Goal: Task Accomplishment & Management: Use online tool/utility

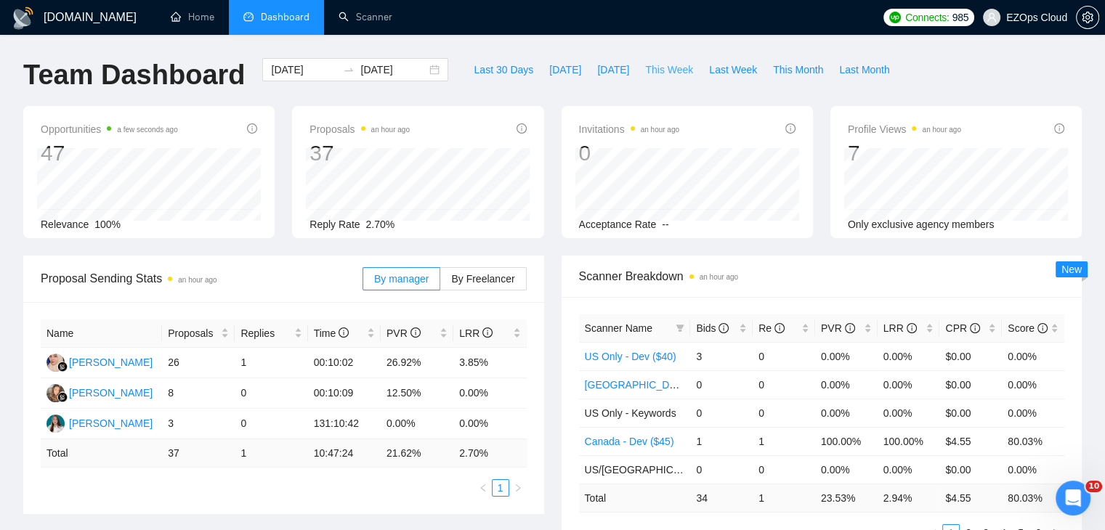
click at [650, 59] on button "This Week" at bounding box center [669, 69] width 64 height 23
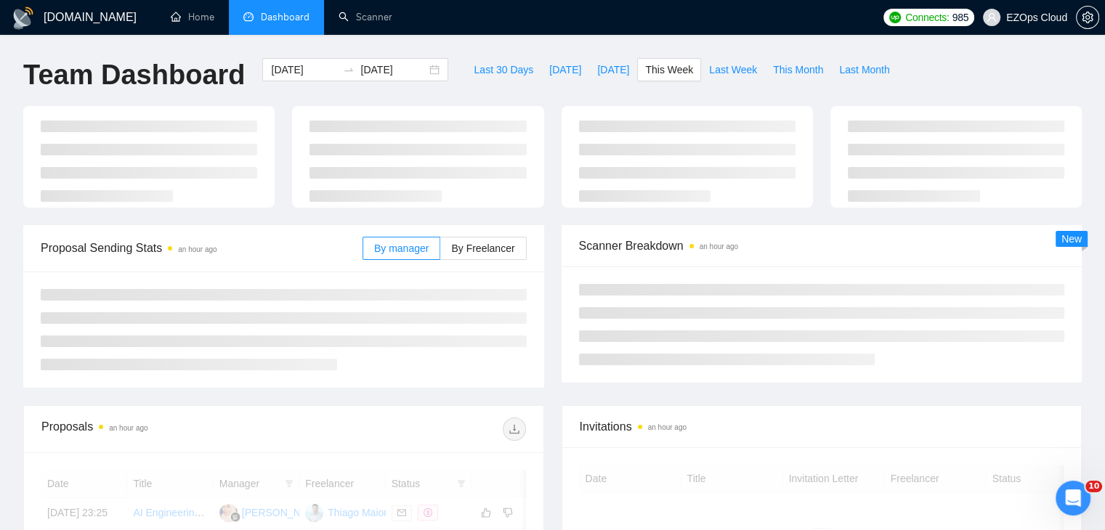
type input "[DATE]"
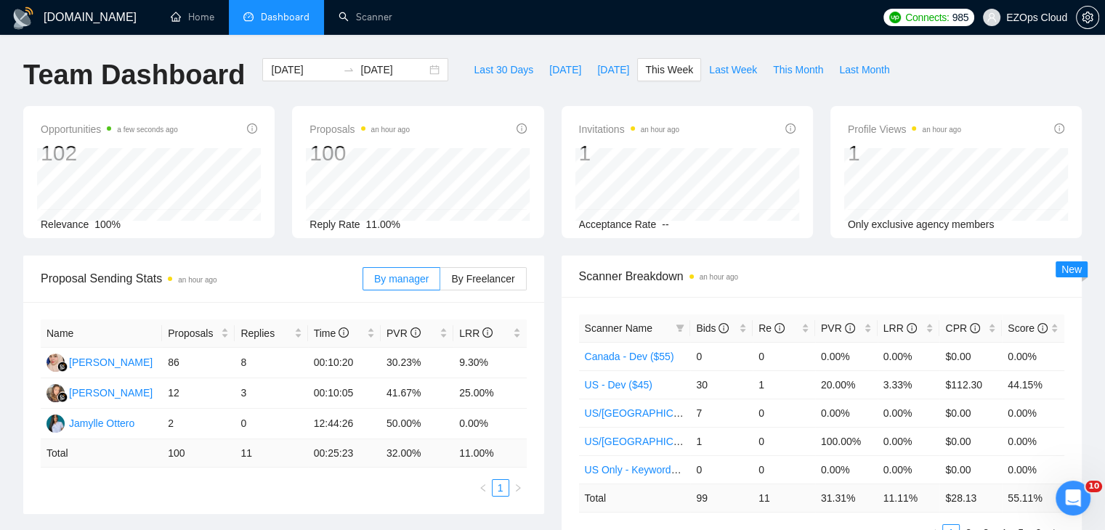
click at [680, 315] on th "Scanner Name" at bounding box center [635, 329] width 112 height 28
click at [683, 328] on icon "filter" at bounding box center [680, 328] width 9 height 9
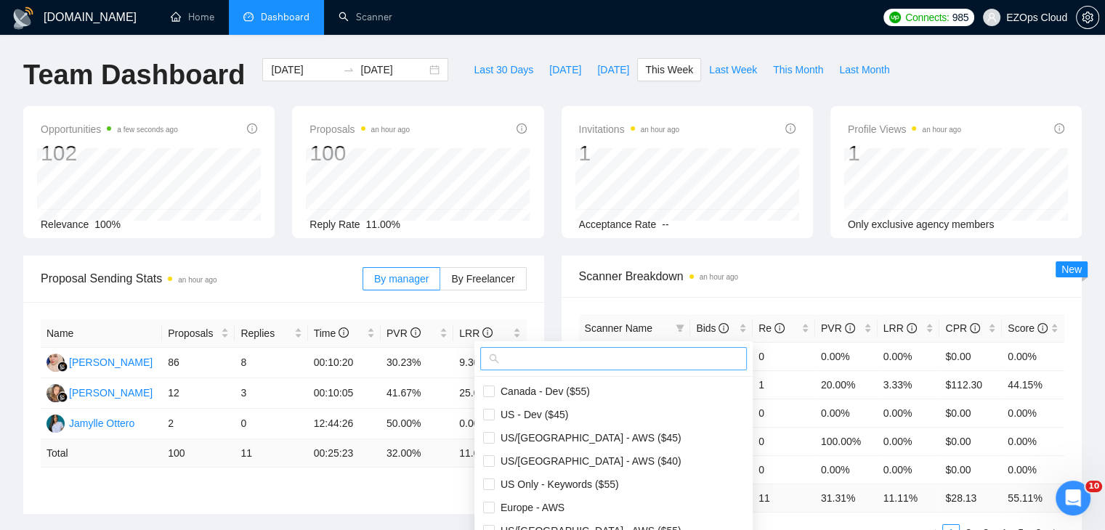
click at [602, 358] on input "text" at bounding box center [620, 359] width 236 height 16
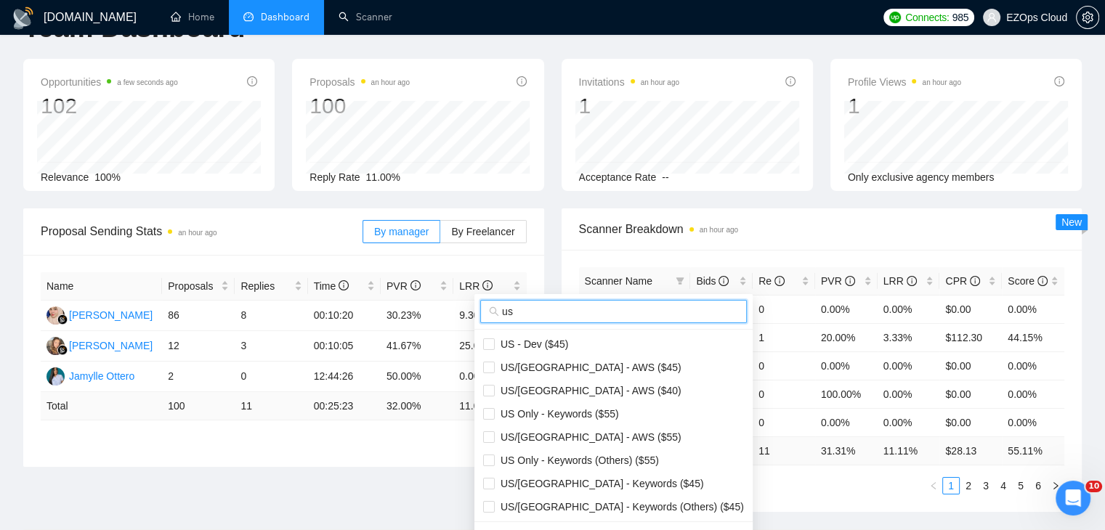
scroll to position [73, 0]
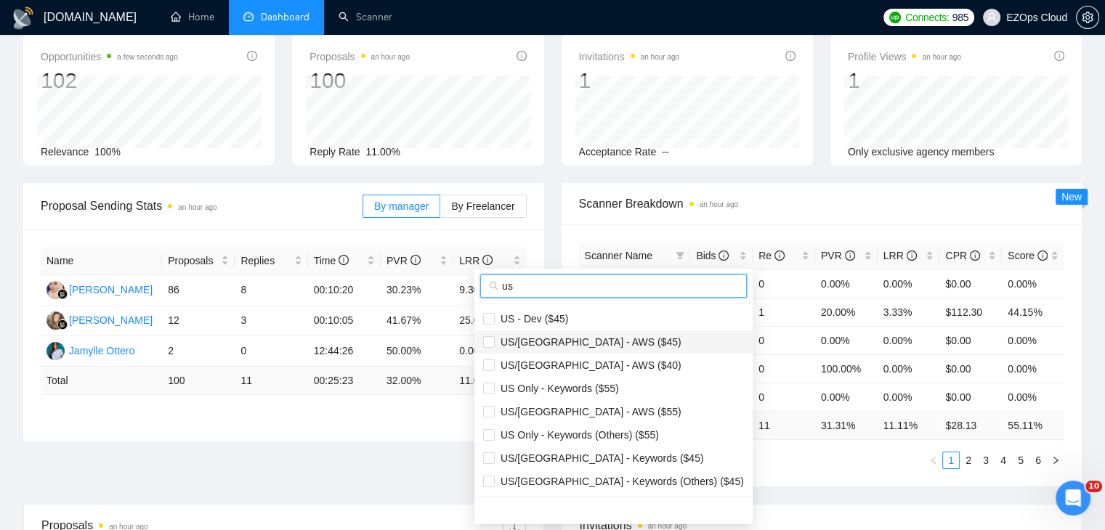
type input "us"
click at [605, 344] on span "US/[GEOGRAPHIC_DATA] - AWS ($45)" at bounding box center [588, 342] width 187 height 12
checkbox input "true"
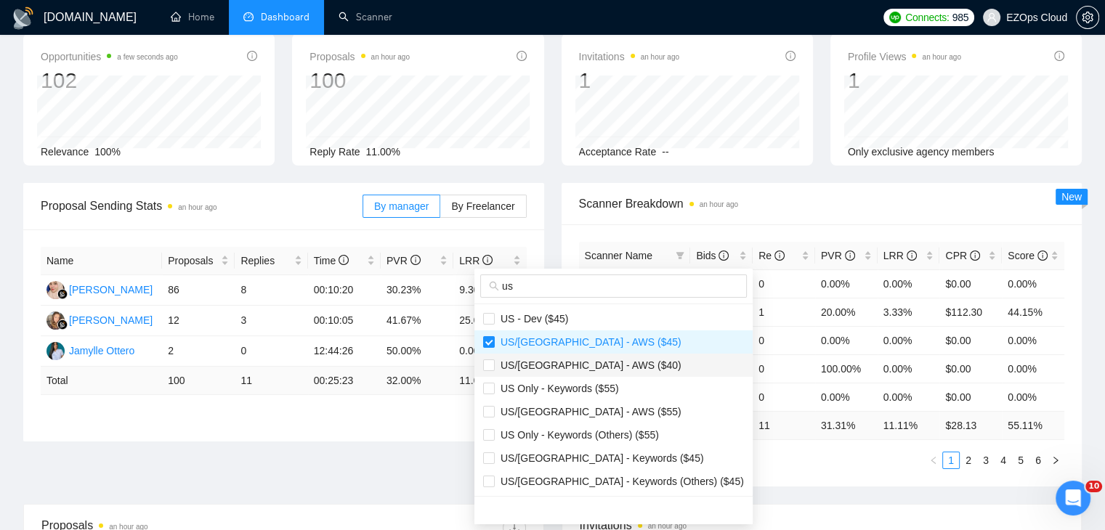
click at [613, 373] on span "US/[GEOGRAPHIC_DATA] - AWS ($40)" at bounding box center [613, 366] width 261 height 16
checkbox input "true"
click at [611, 400] on li "US/[GEOGRAPHIC_DATA] - AWS ($55)" at bounding box center [613, 411] width 278 height 23
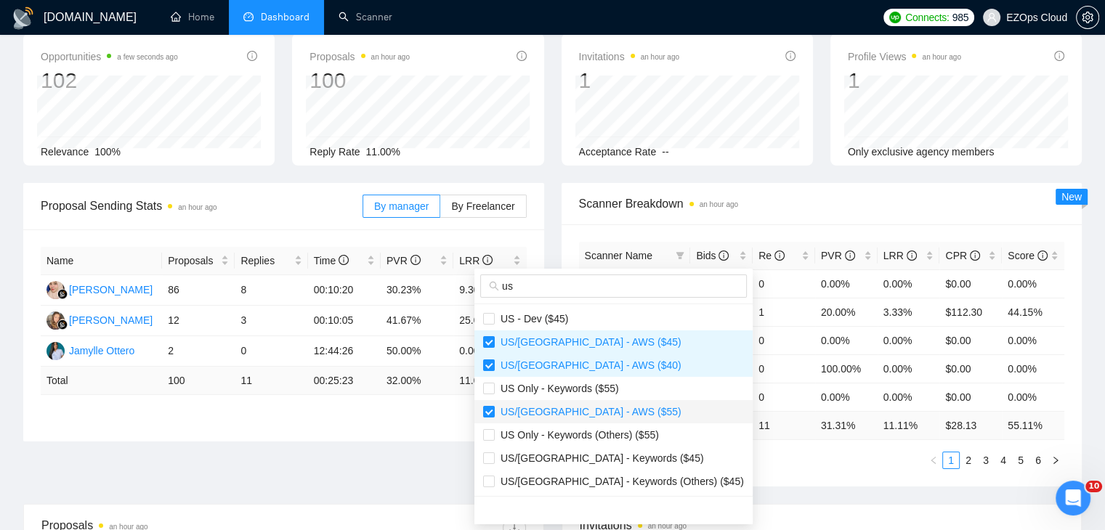
click at [617, 415] on span "US/[GEOGRAPHIC_DATA] - AWS ($55)" at bounding box center [613, 412] width 261 height 16
checkbox input "false"
click at [607, 393] on span "US Only - Keywords ($55)" at bounding box center [557, 389] width 124 height 12
checkbox input "true"
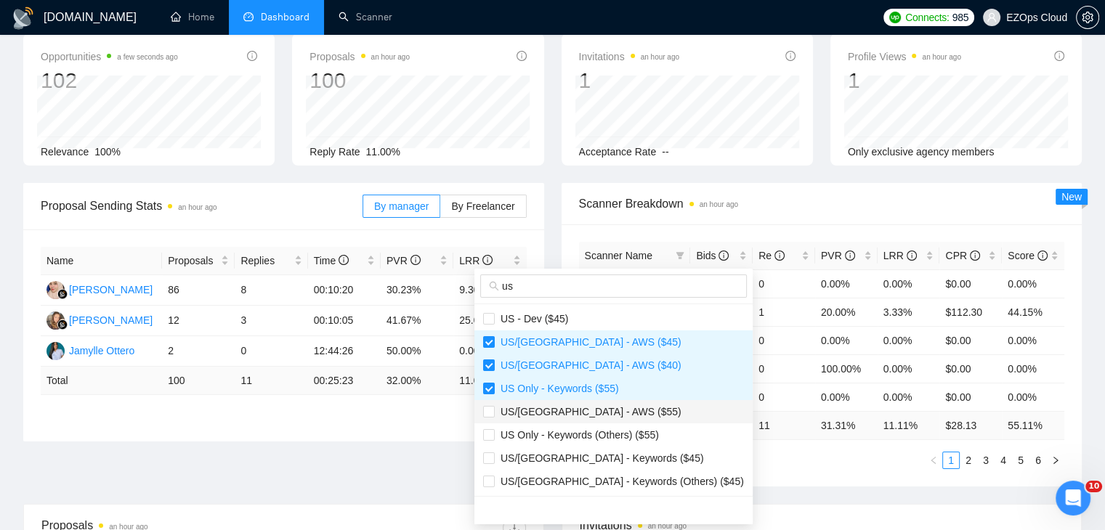
click at [617, 406] on span "US/[GEOGRAPHIC_DATA] - AWS ($55)" at bounding box center [613, 412] width 261 height 16
checkbox input "true"
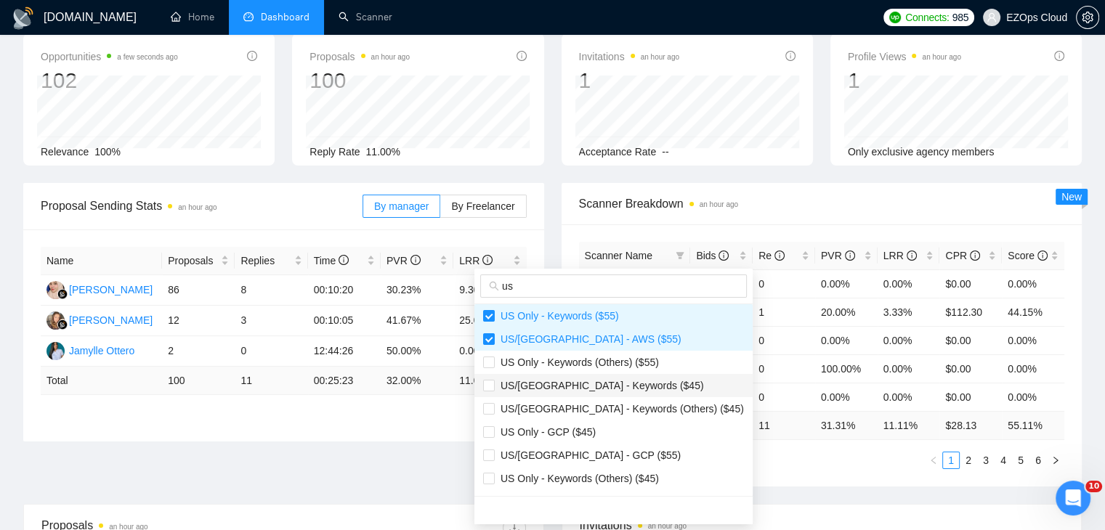
click at [610, 392] on span "US/[GEOGRAPHIC_DATA] - Keywords ($45)" at bounding box center [613, 386] width 261 height 16
checkbox input "true"
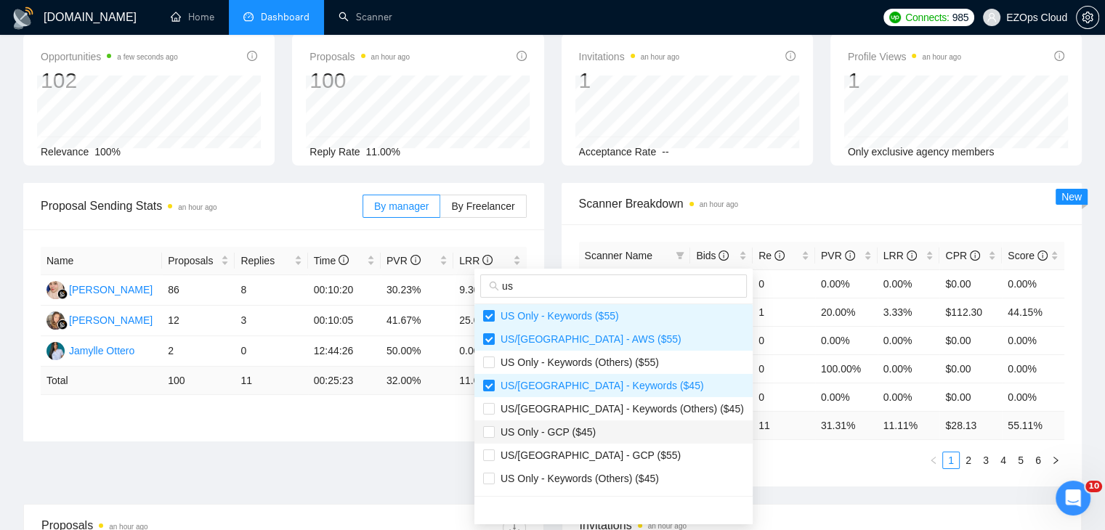
click at [604, 428] on span "US Only - GCP ($45)" at bounding box center [613, 432] width 261 height 16
checkbox input "true"
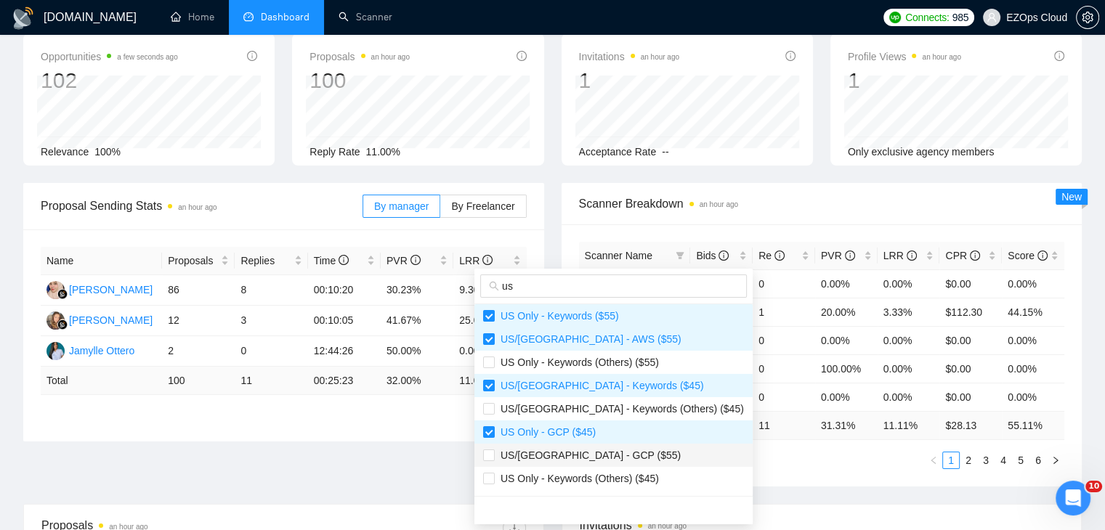
click at [622, 453] on span "US/[GEOGRAPHIC_DATA] - GCP ($55)" at bounding box center [613, 456] width 261 height 16
checkbox input "true"
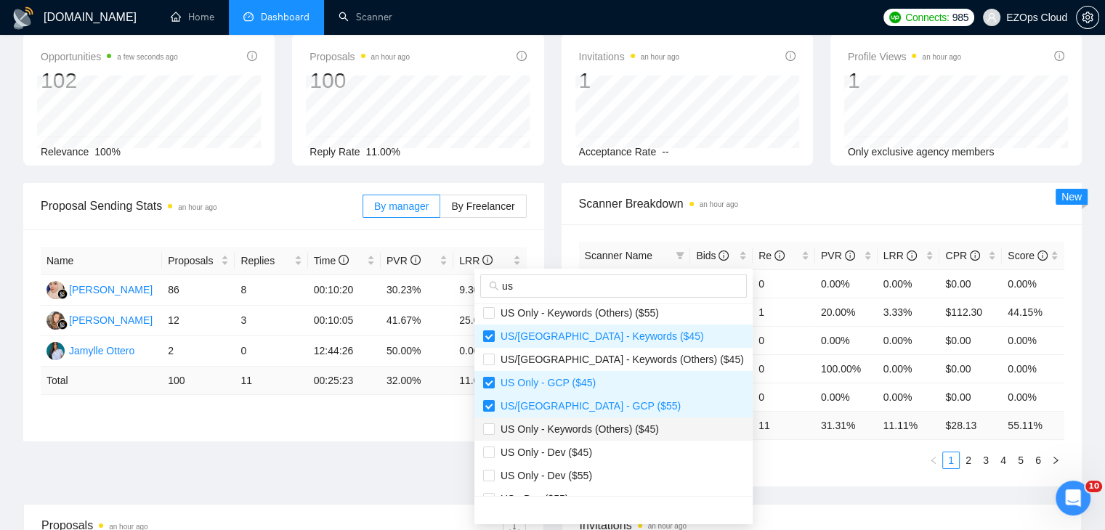
scroll to position [218, 0]
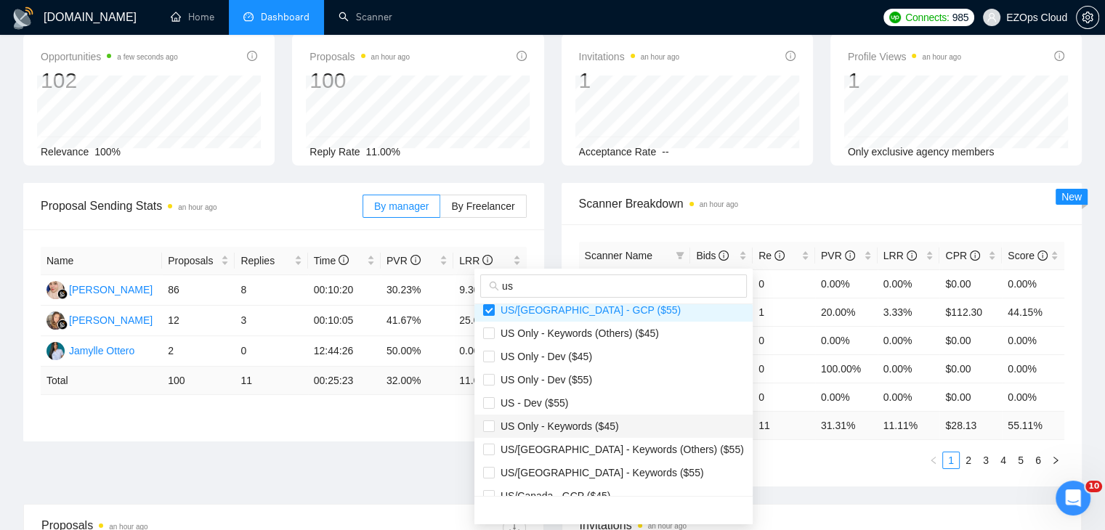
click at [609, 421] on span "US Only - Keywords ($45)" at bounding box center [557, 427] width 124 height 12
checkbox input "true"
click at [620, 471] on span "US/[GEOGRAPHIC_DATA] - Keywords ($55)" at bounding box center [599, 473] width 209 height 12
checkbox input "true"
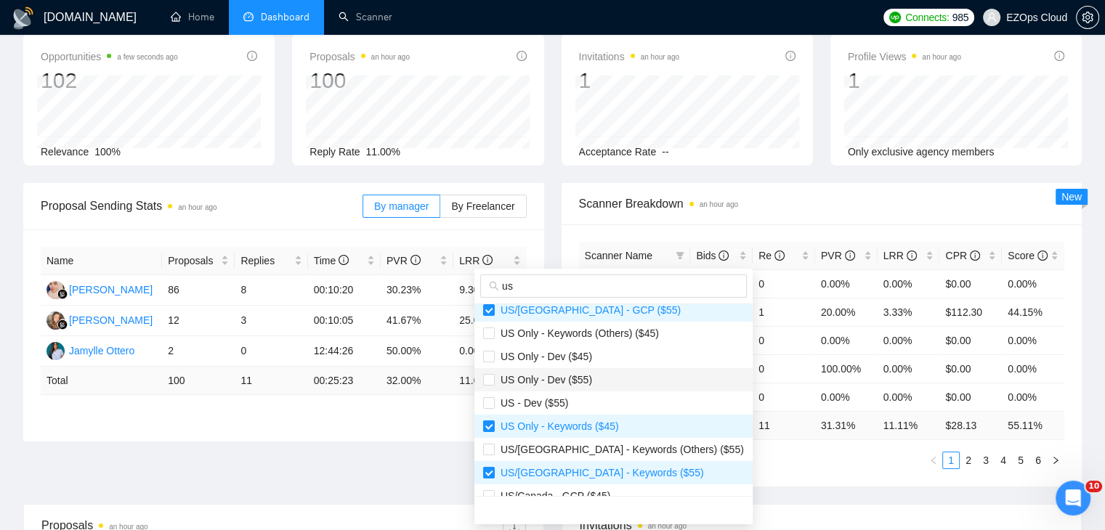
scroll to position [291, 0]
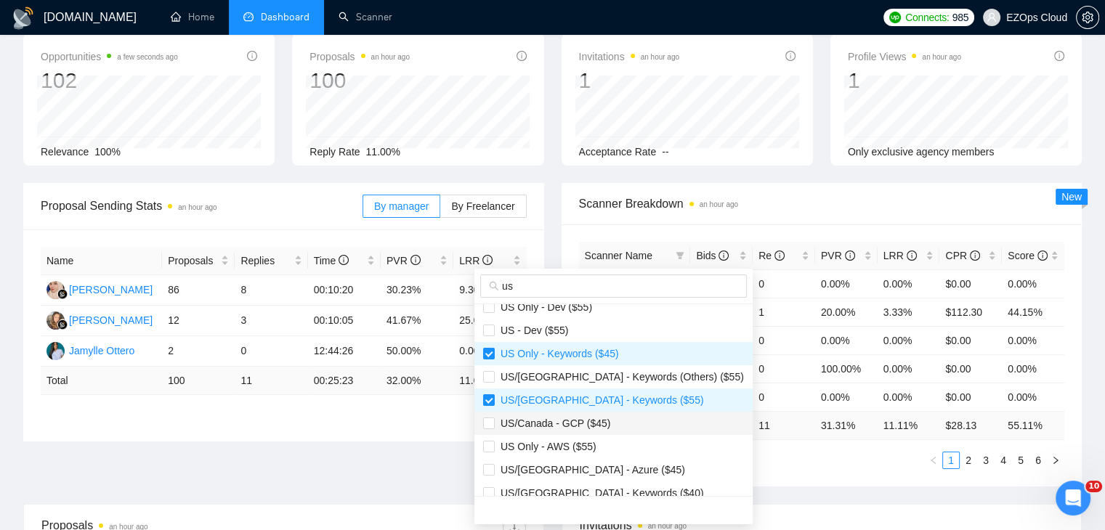
click at [601, 422] on span "US/Canada - GCP ($45)" at bounding box center [553, 424] width 116 height 12
checkbox input "true"
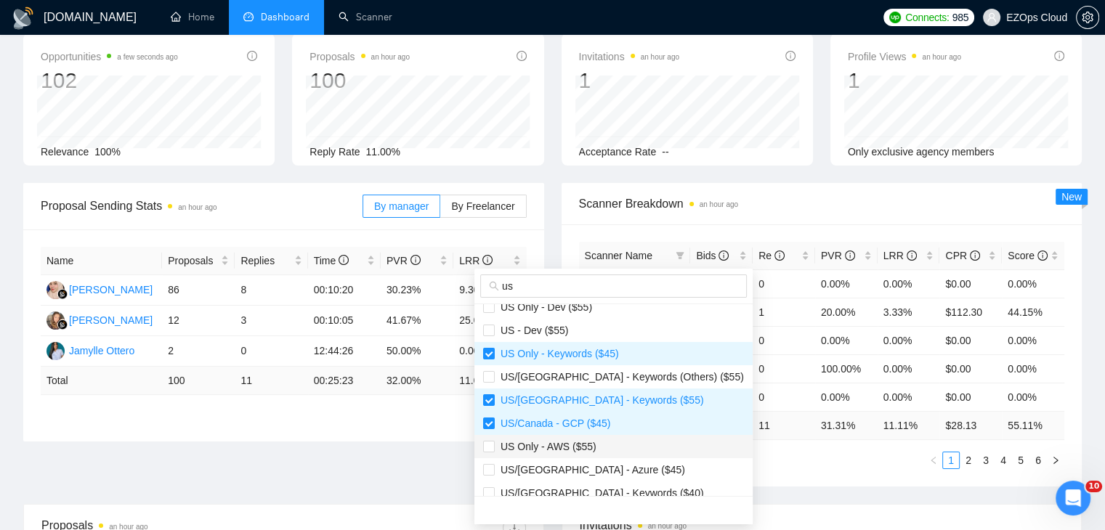
click at [607, 445] on span "US Only - AWS ($55)" at bounding box center [613, 447] width 261 height 16
checkbox input "true"
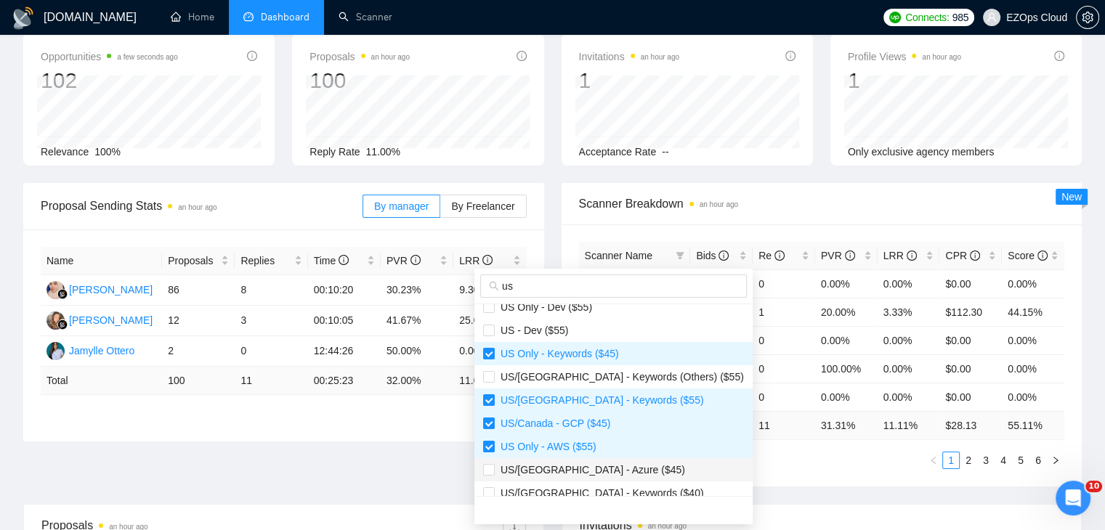
click at [613, 462] on span "US/[GEOGRAPHIC_DATA] - Azure ($45)" at bounding box center [613, 470] width 261 height 16
checkbox input "true"
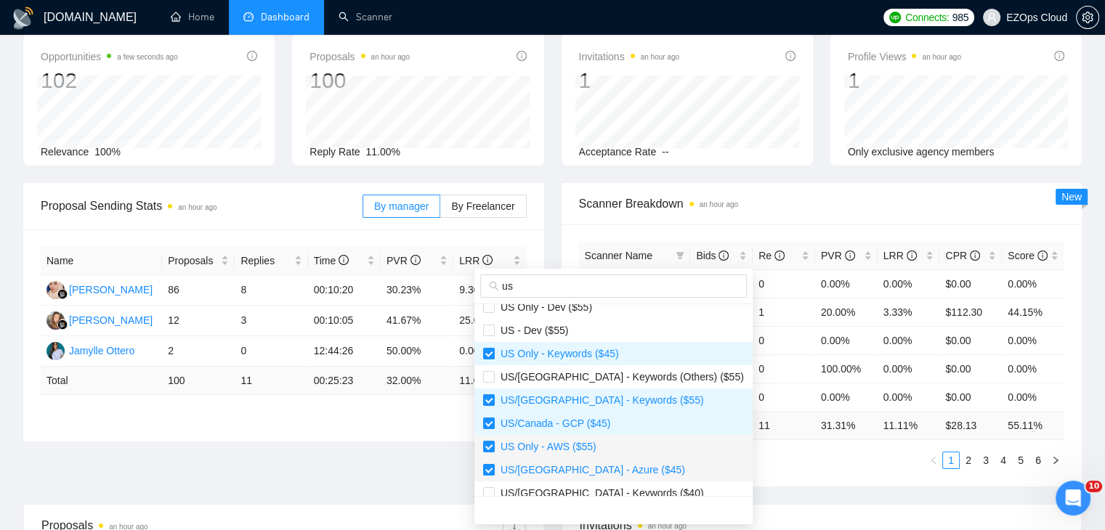
scroll to position [302, 0]
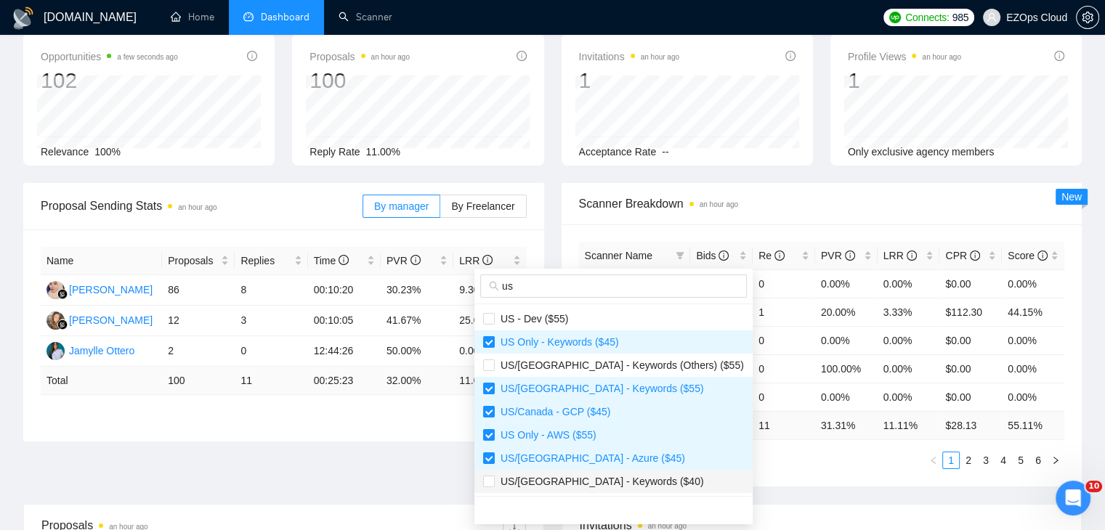
click at [628, 477] on span "US/[GEOGRAPHIC_DATA] - Keywords ($40)" at bounding box center [599, 482] width 209 height 12
checkbox input "true"
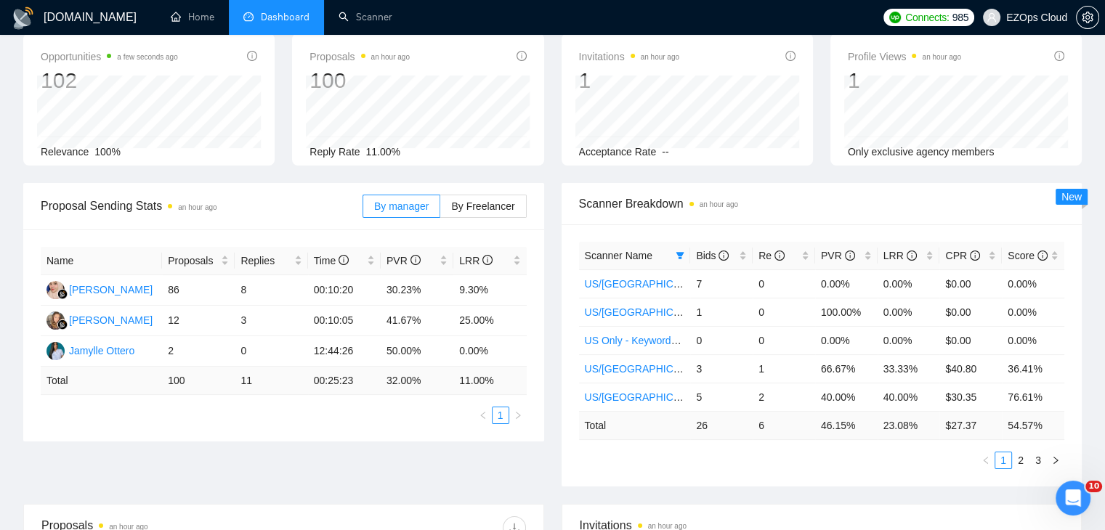
click at [762, 474] on div "Scanner Name Bids Re PVR LRR CPR Score [GEOGRAPHIC_DATA]/[GEOGRAPHIC_DATA] - AW…" at bounding box center [822, 356] width 521 height 262
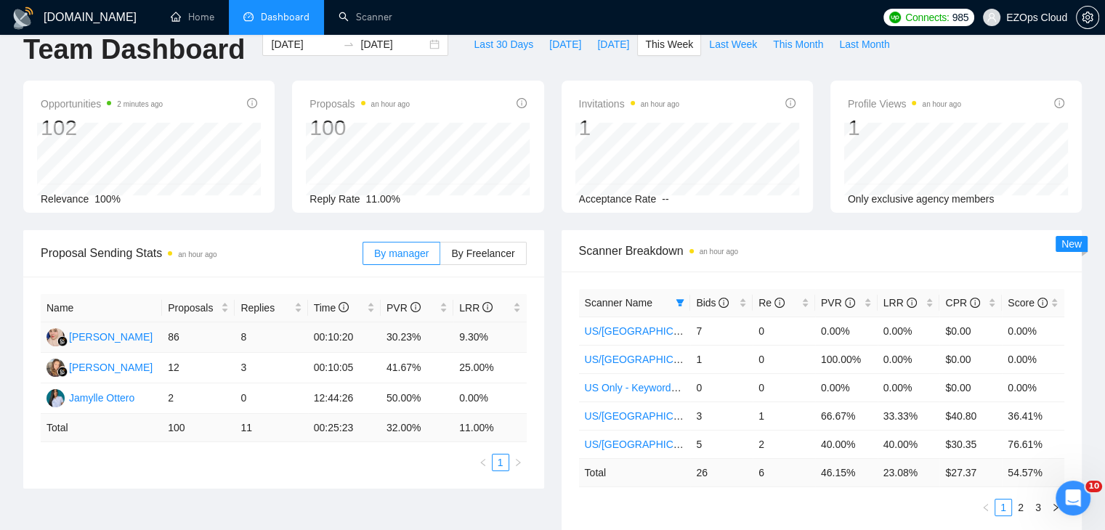
scroll to position [0, 0]
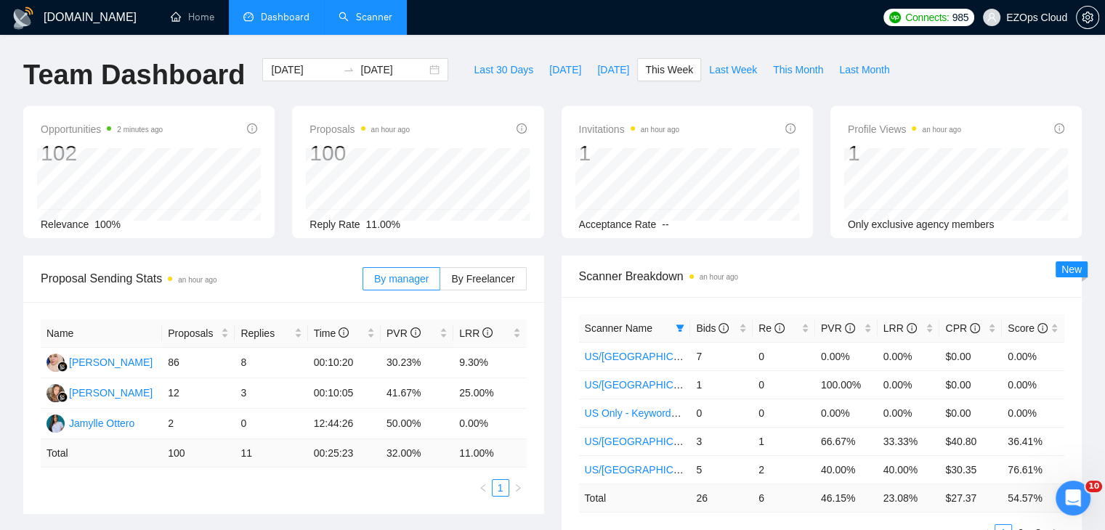
click at [348, 21] on link "Scanner" at bounding box center [366, 17] width 54 height 12
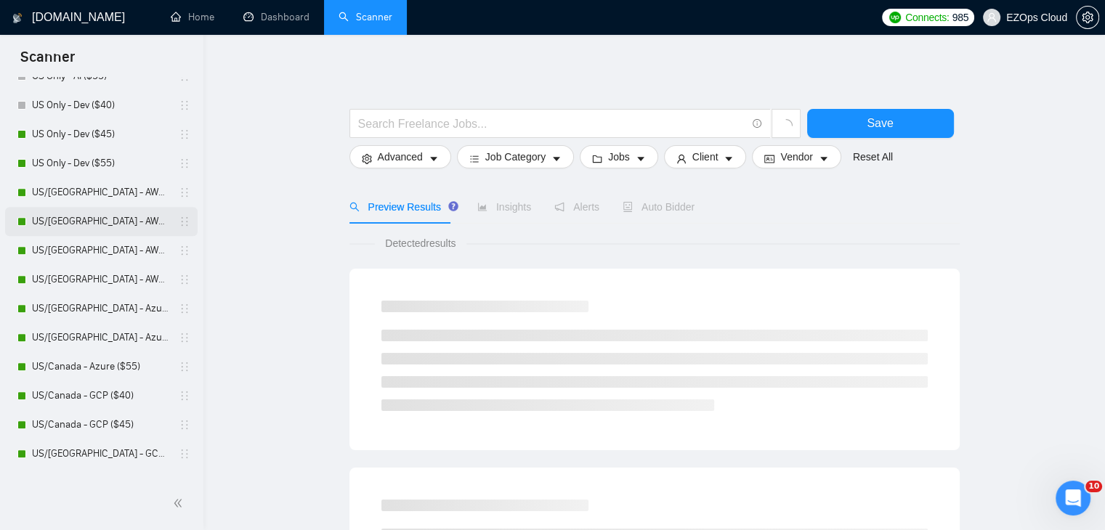
scroll to position [218, 0]
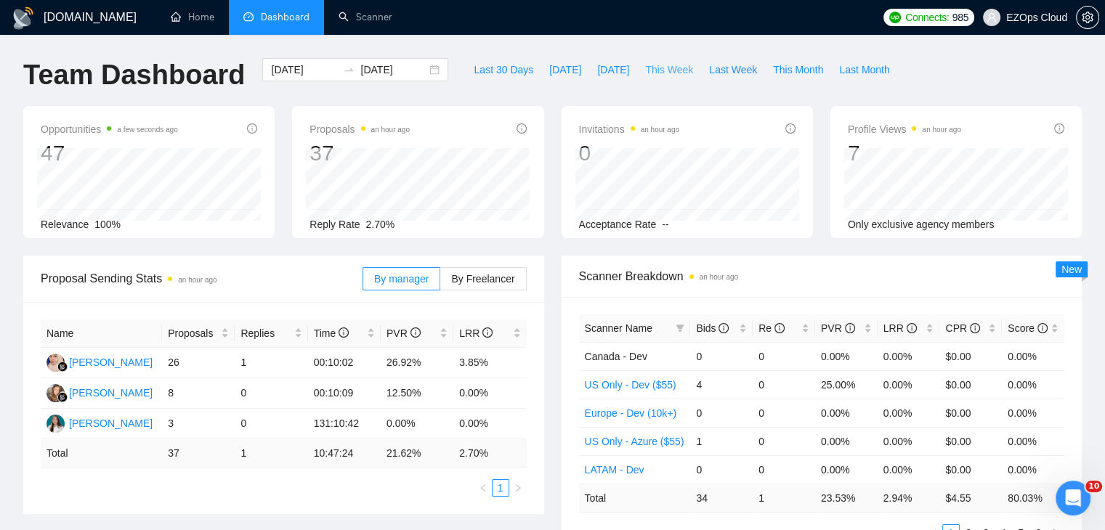
click at [666, 64] on span "This Week" at bounding box center [669, 70] width 48 height 16
type input "[DATE]"
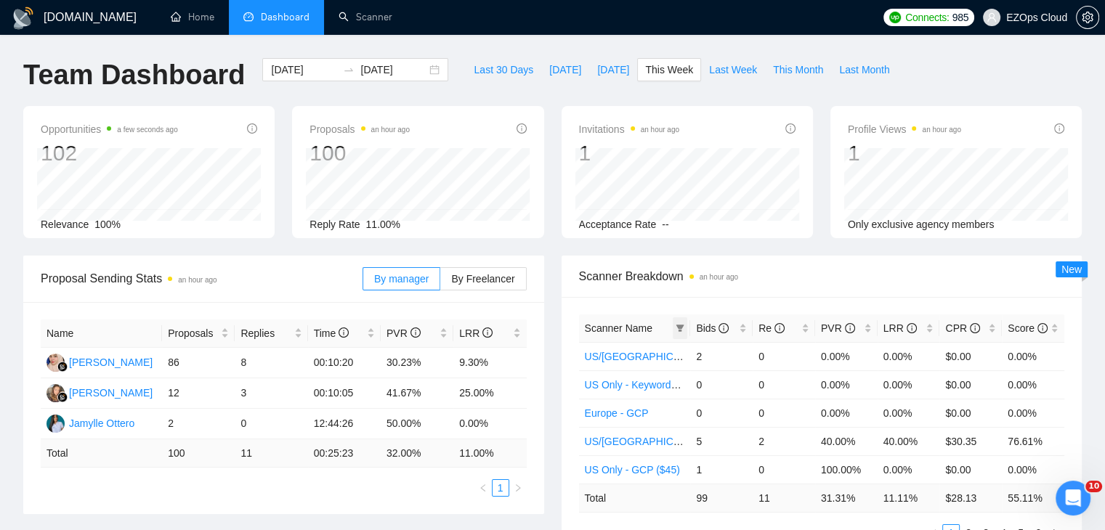
click at [686, 332] on span at bounding box center [680, 329] width 15 height 22
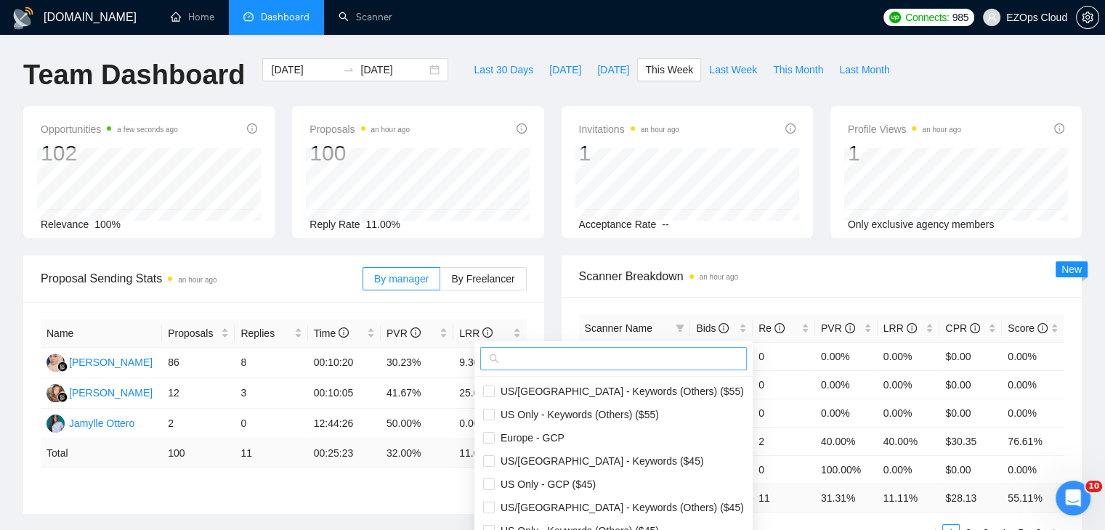
click at [642, 352] on input "text" at bounding box center [620, 359] width 236 height 16
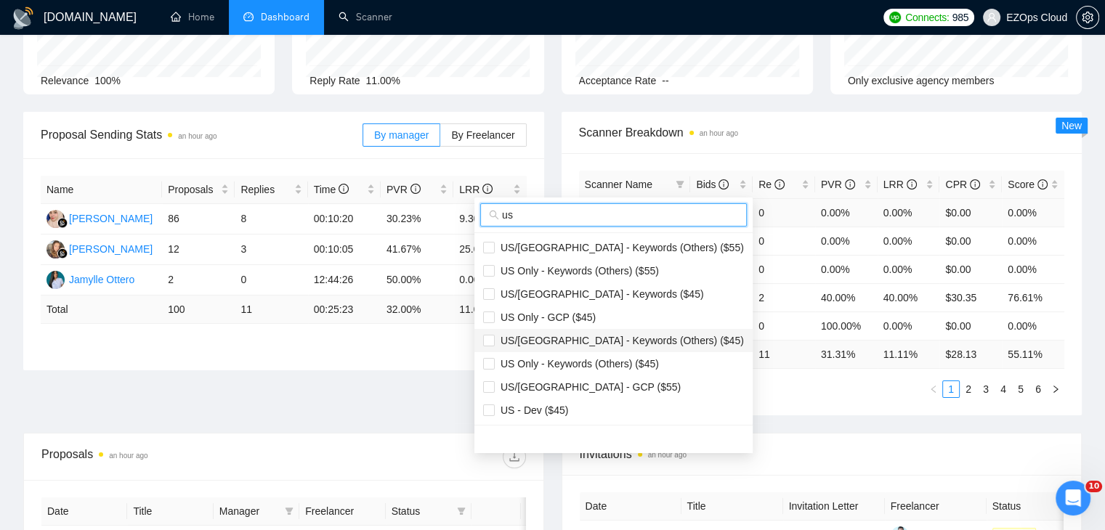
scroll to position [145, 0]
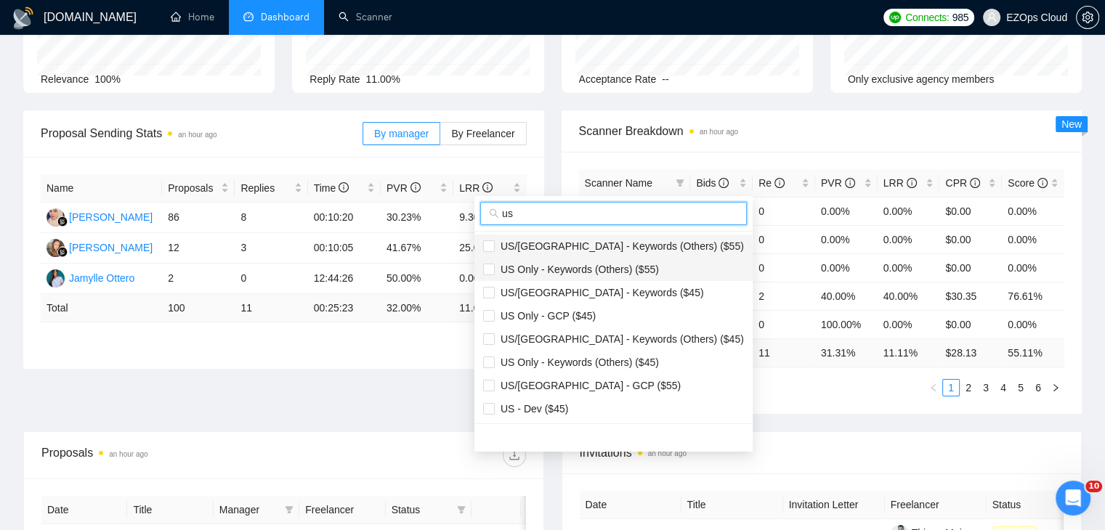
type input "us"
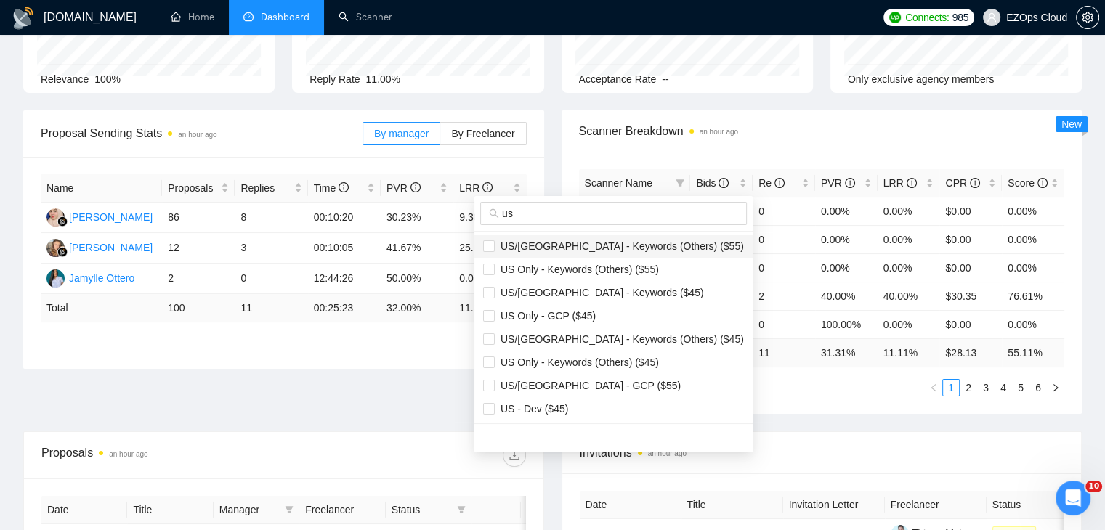
click at [589, 249] on span "US/[GEOGRAPHIC_DATA] - Keywords (Others) ($55)" at bounding box center [619, 247] width 249 height 12
checkbox input "true"
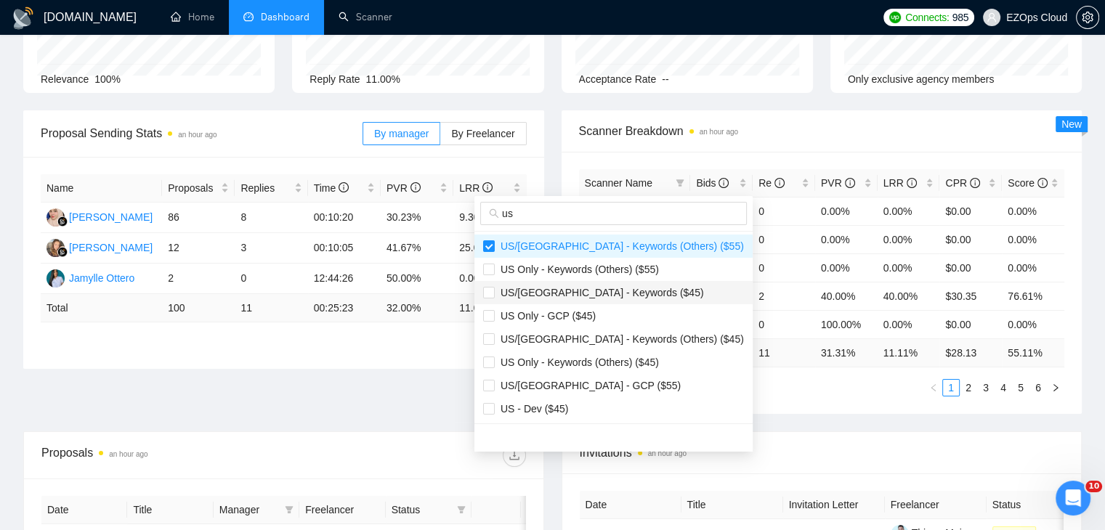
click at [585, 294] on span "US/[GEOGRAPHIC_DATA] - Keywords ($45)" at bounding box center [599, 293] width 209 height 12
checkbox input "true"
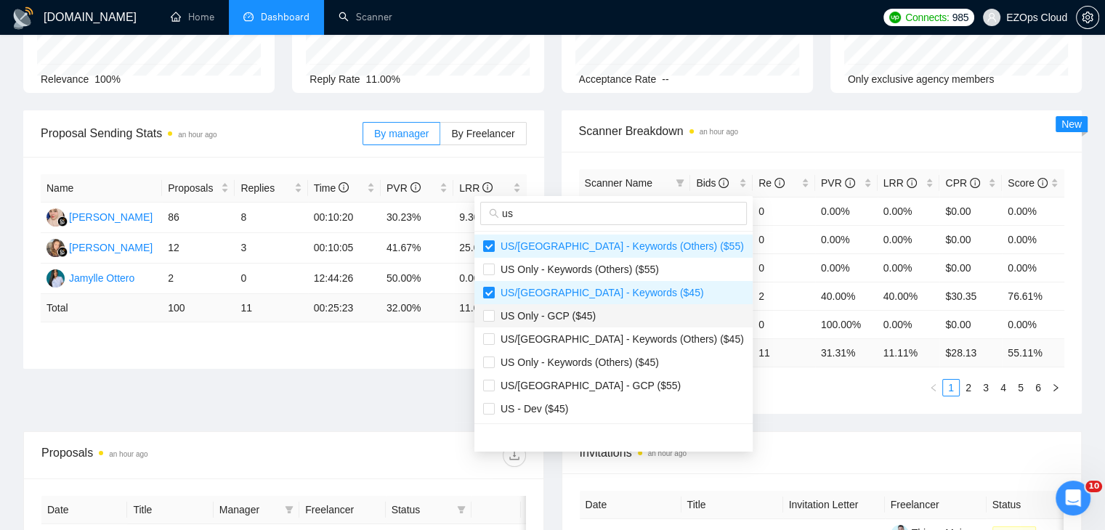
click at [593, 318] on span "US Only - GCP ($45)" at bounding box center [613, 316] width 261 height 16
checkbox input "true"
click at [606, 379] on span "US/[GEOGRAPHIC_DATA] - GCP ($55)" at bounding box center [613, 386] width 261 height 16
checkbox input "true"
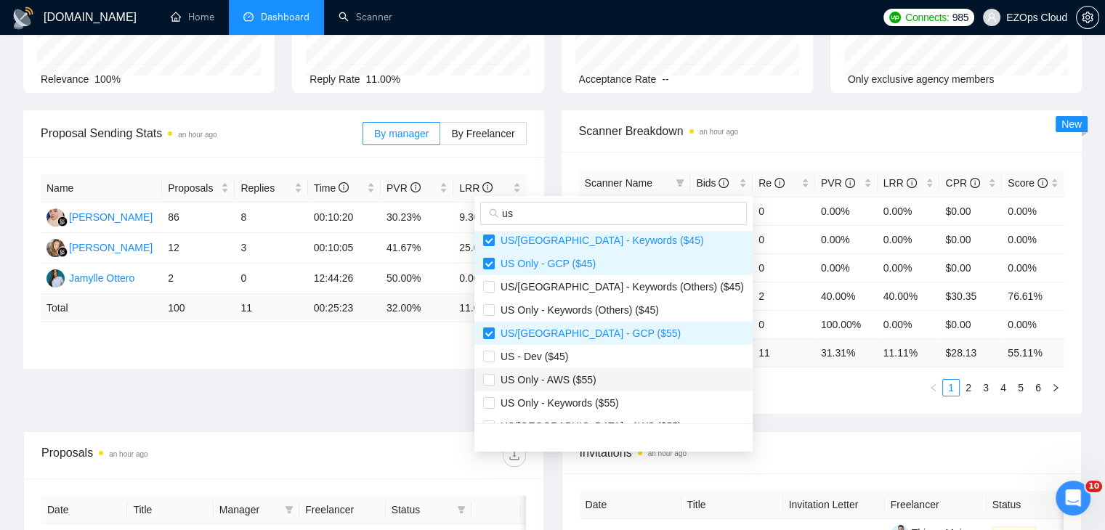
scroll to position [73, 0]
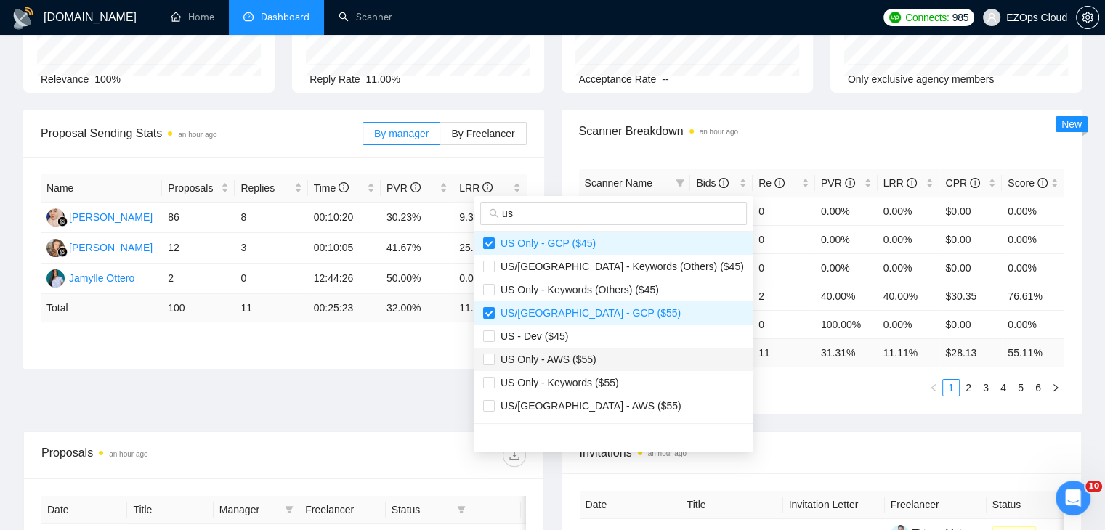
click at [593, 363] on span "US Only - AWS ($55)" at bounding box center [613, 360] width 261 height 16
checkbox input "true"
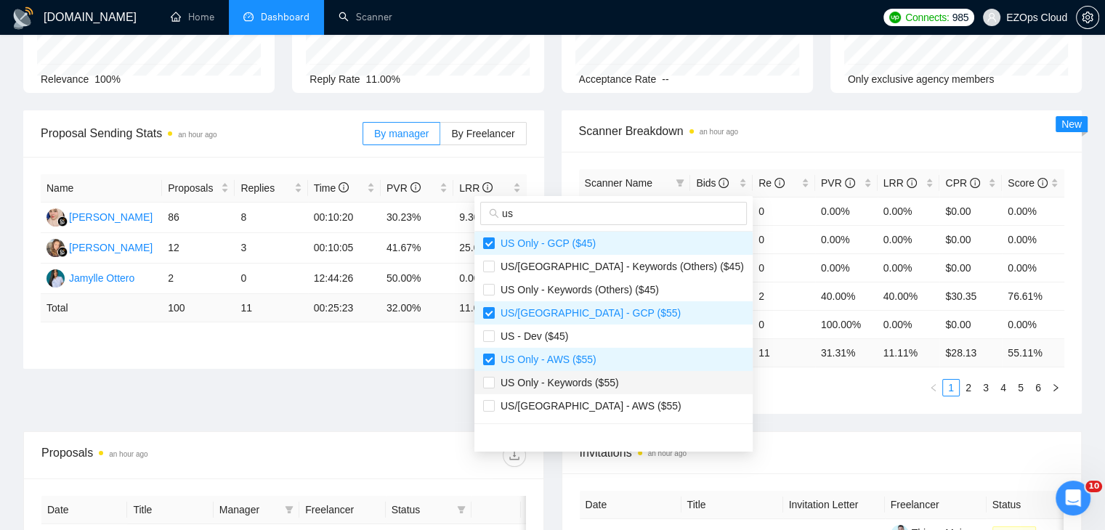
click at [608, 385] on span "US Only - Keywords ($55)" at bounding box center [557, 383] width 124 height 12
checkbox input "true"
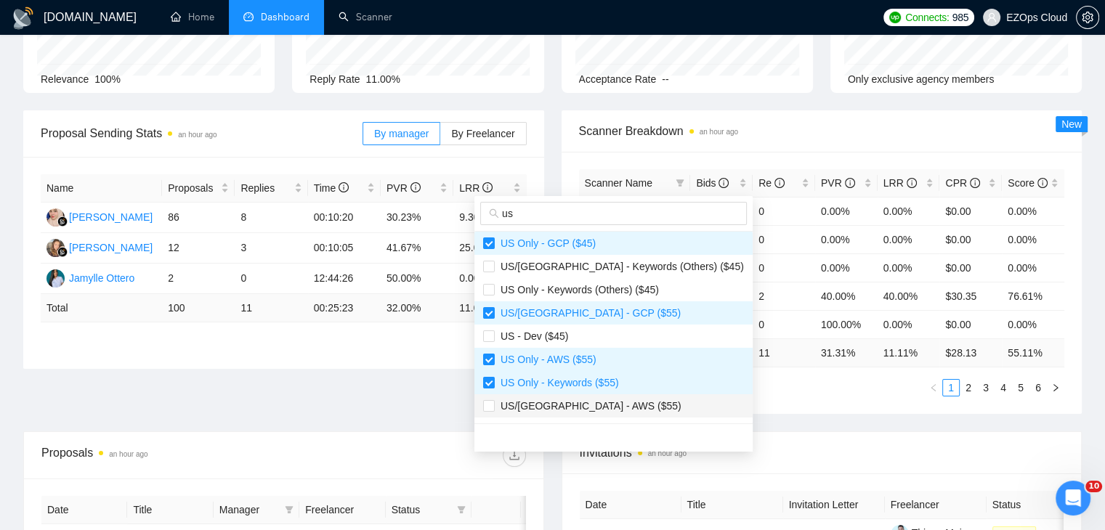
click at [613, 398] on span "US/[GEOGRAPHIC_DATA] - AWS ($55)" at bounding box center [613, 406] width 261 height 16
checkbox input "true"
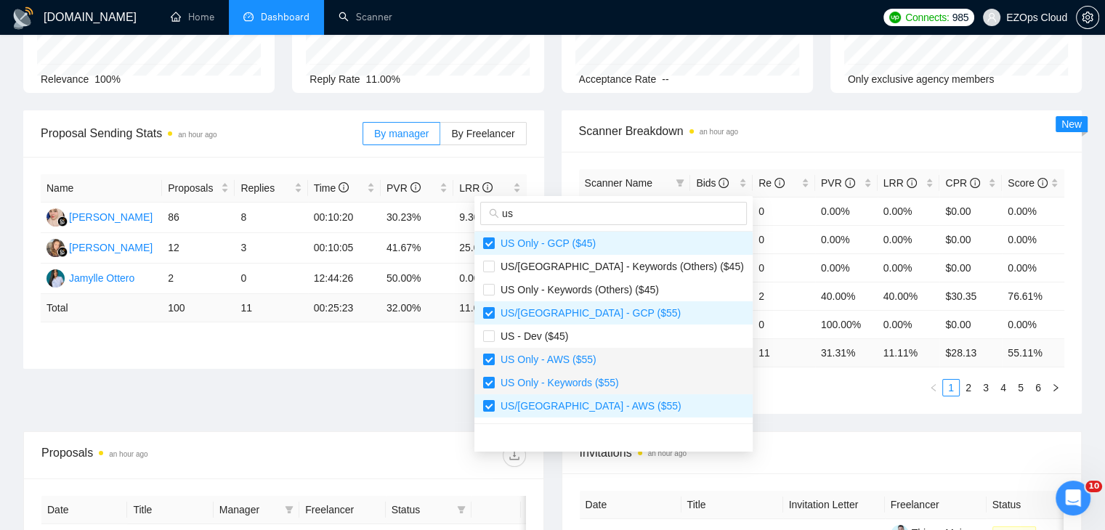
scroll to position [145, 0]
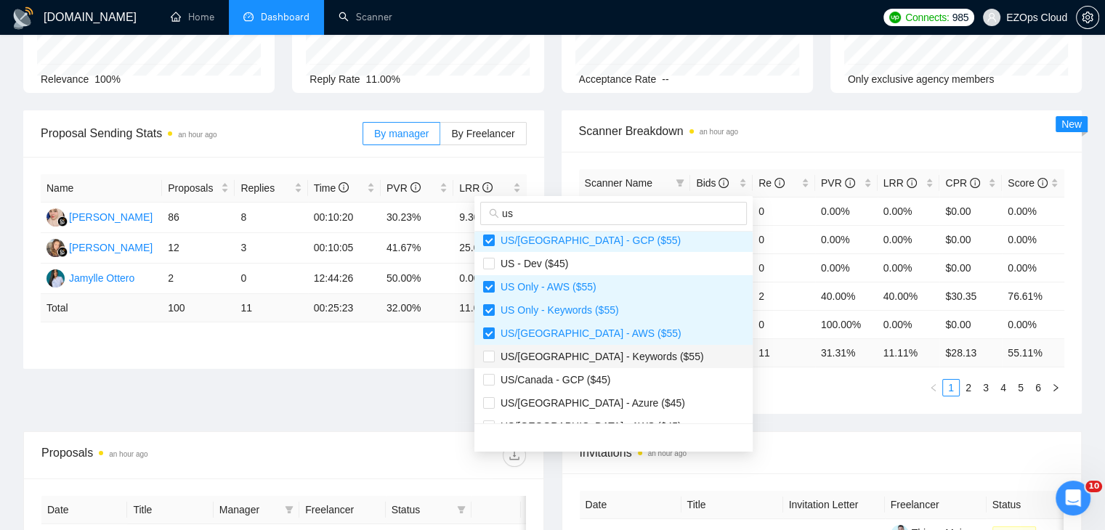
click at [610, 354] on span "US/[GEOGRAPHIC_DATA] - Keywords ($55)" at bounding box center [599, 357] width 209 height 12
checkbox input "true"
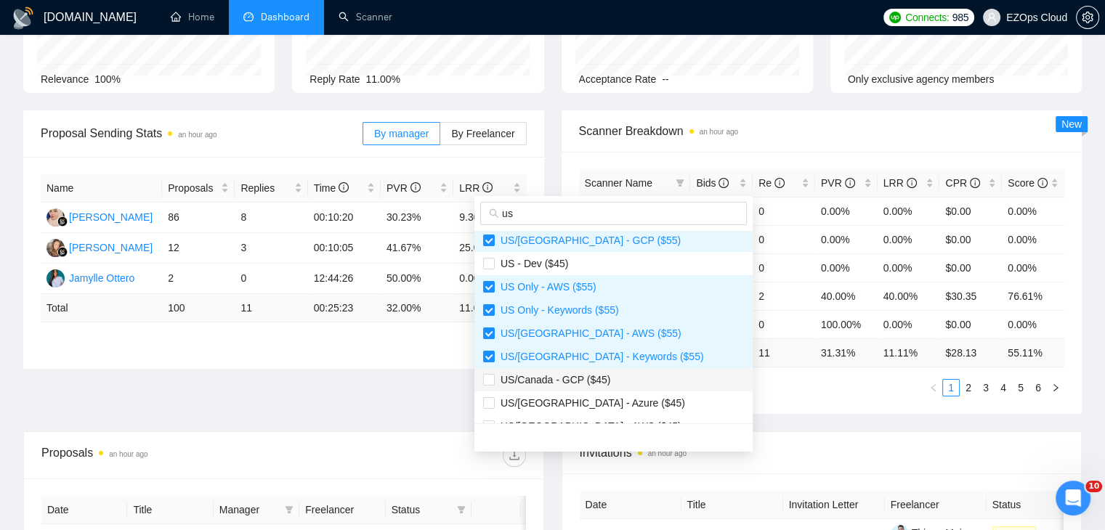
click at [611, 372] on span "US/Canada - GCP ($45)" at bounding box center [613, 380] width 261 height 16
checkbox input "true"
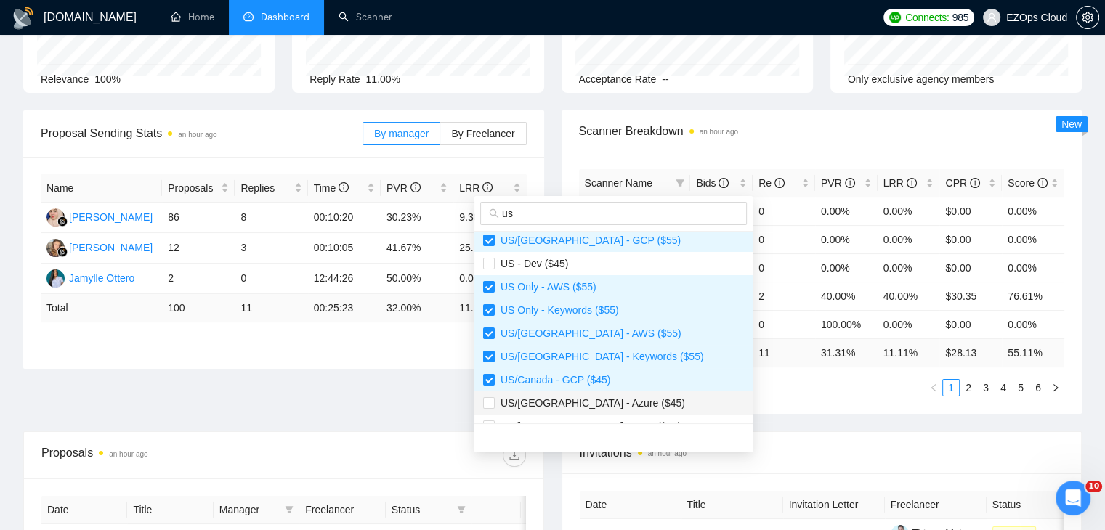
click at [616, 396] on span "US/[GEOGRAPHIC_DATA] - Azure ($45)" at bounding box center [613, 403] width 261 height 16
checkbox input "true"
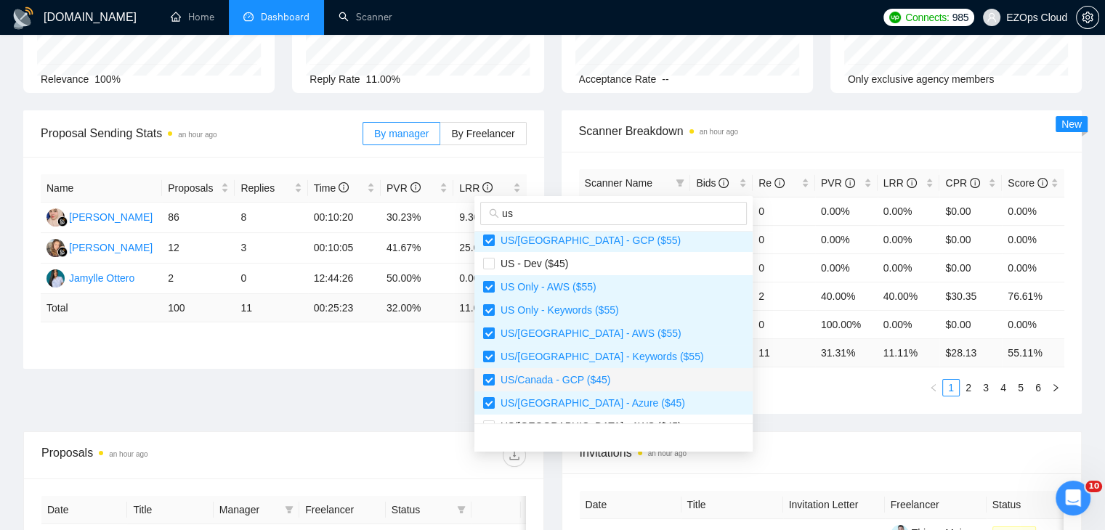
scroll to position [291, 0]
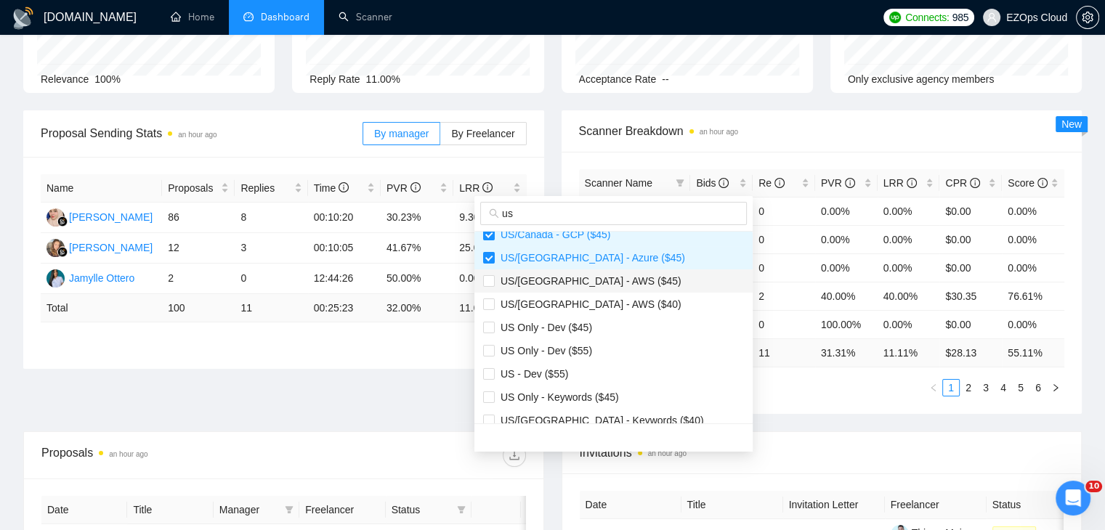
click at [606, 282] on span "US/[GEOGRAPHIC_DATA] - AWS ($45)" at bounding box center [613, 281] width 261 height 16
checkbox input "true"
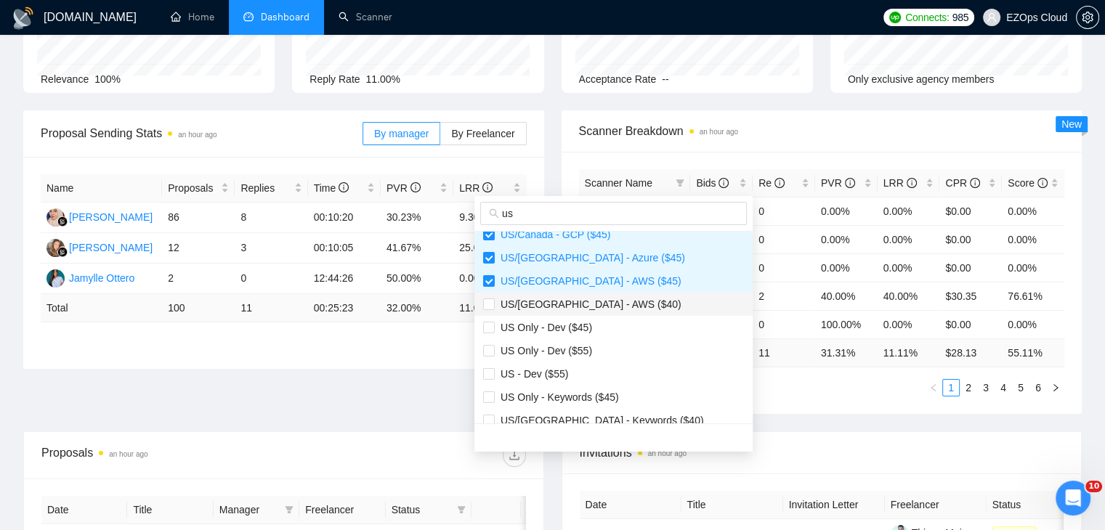
click at [609, 301] on span "US/[GEOGRAPHIC_DATA] - AWS ($40)" at bounding box center [613, 304] width 261 height 16
checkbox input "true"
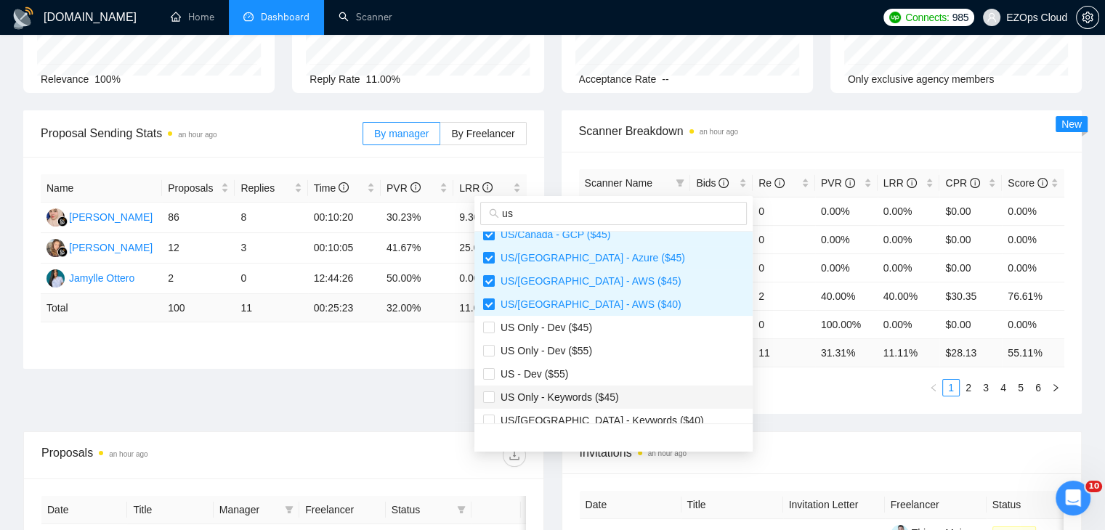
click at [602, 395] on span "US Only - Keywords ($45)" at bounding box center [557, 398] width 124 height 12
checkbox input "true"
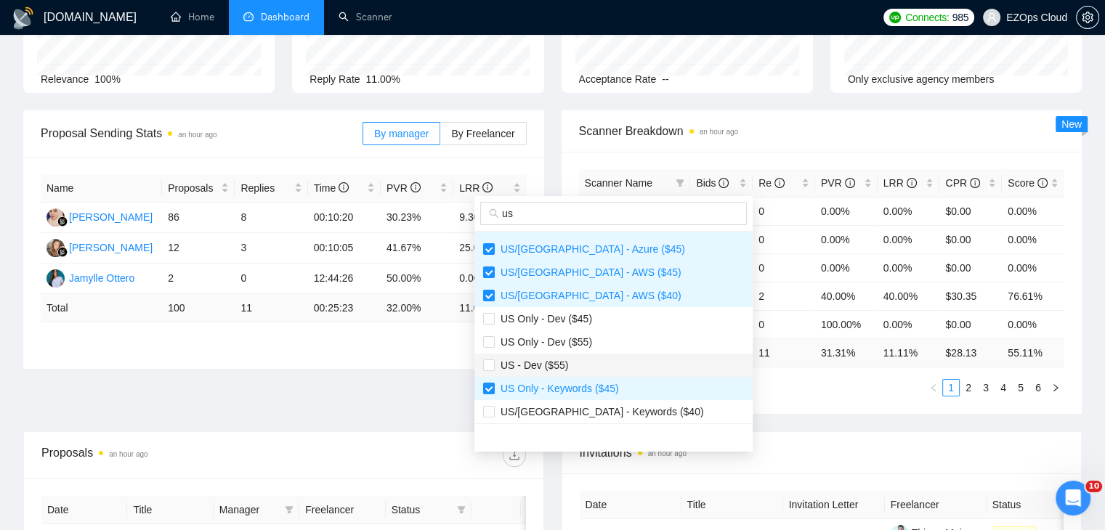
scroll to position [302, 0]
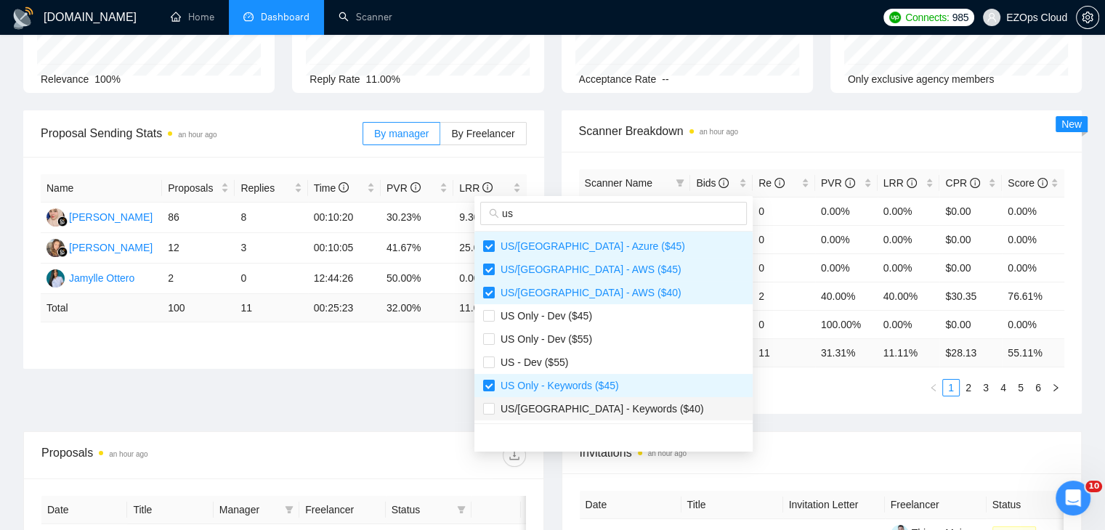
click at [627, 408] on span "US/[GEOGRAPHIC_DATA] - Keywords ($40)" at bounding box center [599, 409] width 209 height 12
checkbox input "true"
click at [746, 389] on ul "1 2 3 4 5 6" at bounding box center [822, 387] width 486 height 17
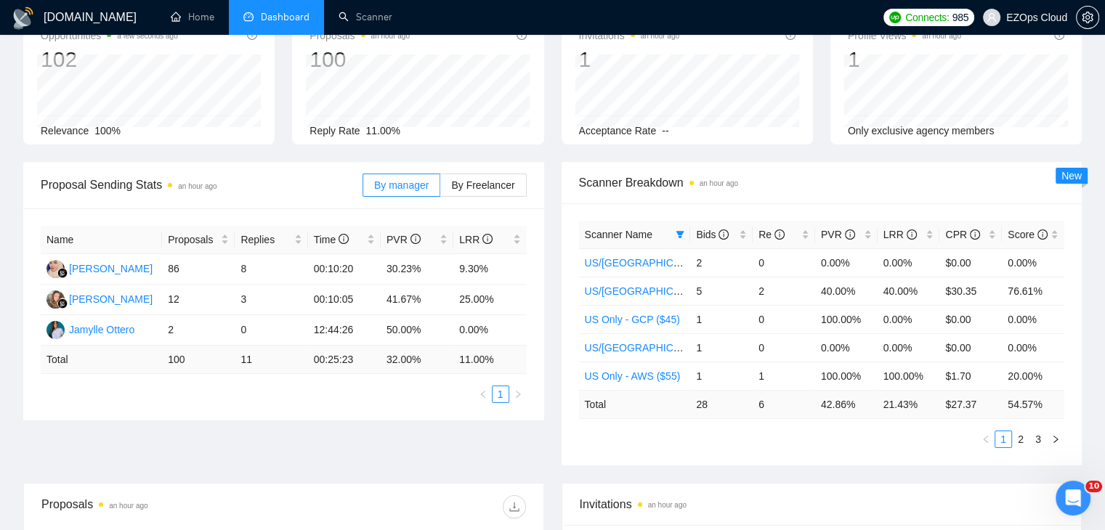
scroll to position [0, 0]
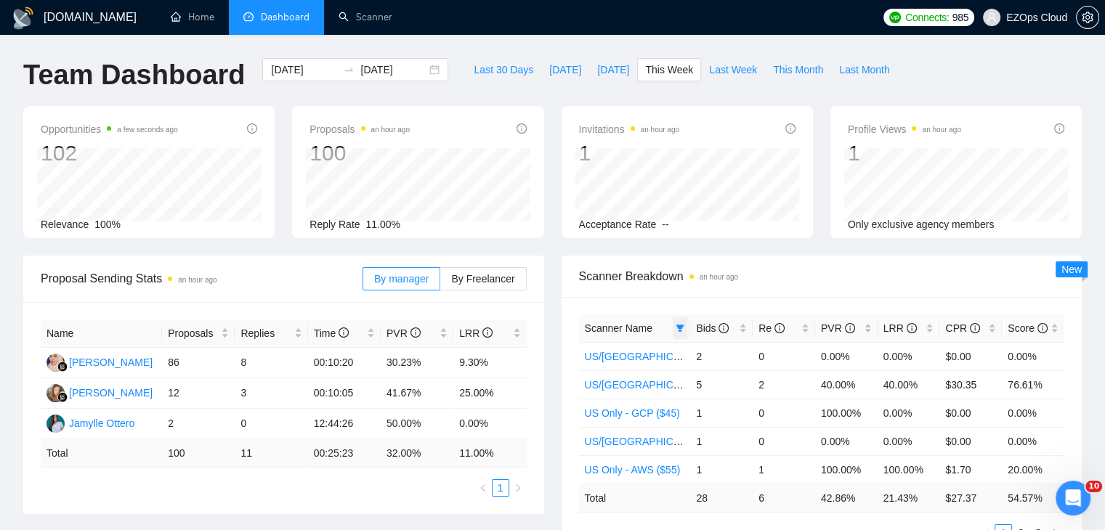
click at [681, 330] on icon "filter" at bounding box center [680, 328] width 8 height 7
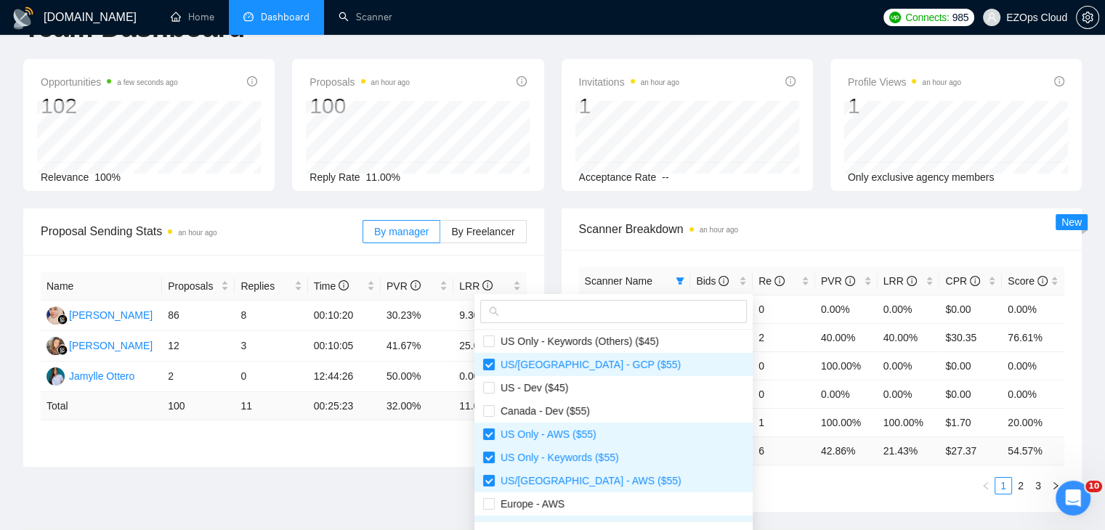
scroll to position [73, 0]
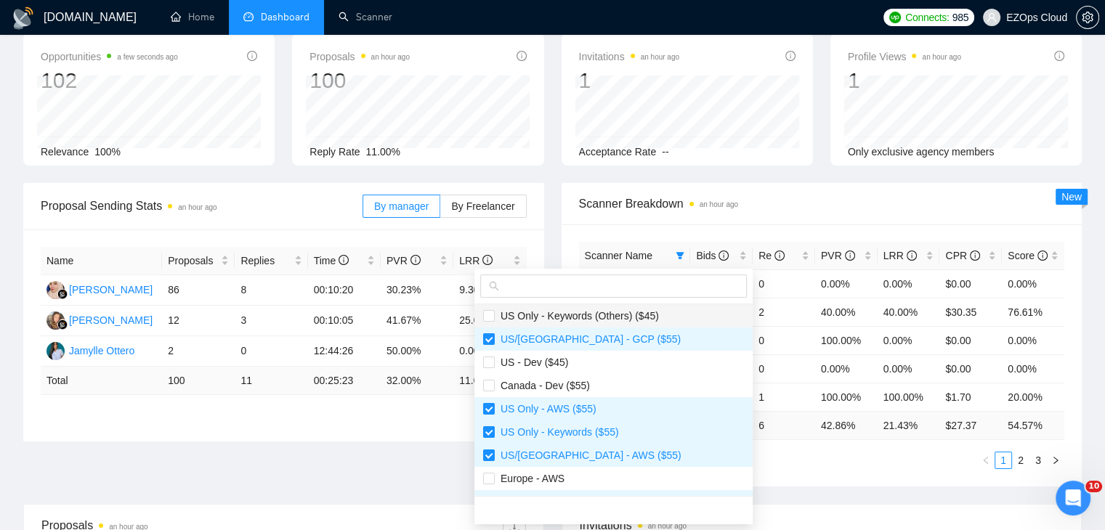
click at [630, 318] on span "US Only - Keywords (Others) ($45)" at bounding box center [577, 316] width 164 height 12
checkbox input "true"
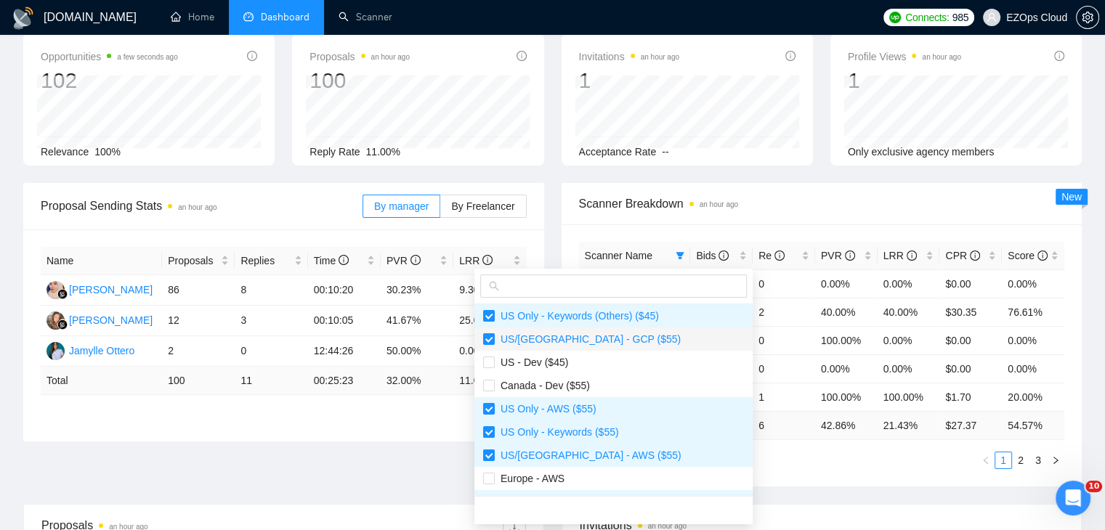
scroll to position [0, 0]
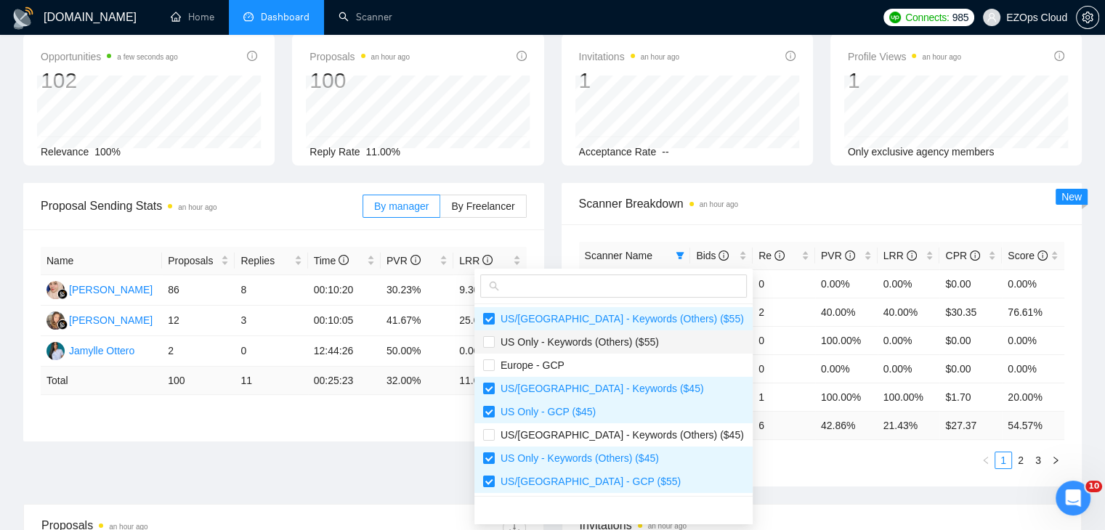
click at [632, 339] on span "US Only - Keywords (Others) ($55)" at bounding box center [577, 342] width 164 height 12
checkbox input "true"
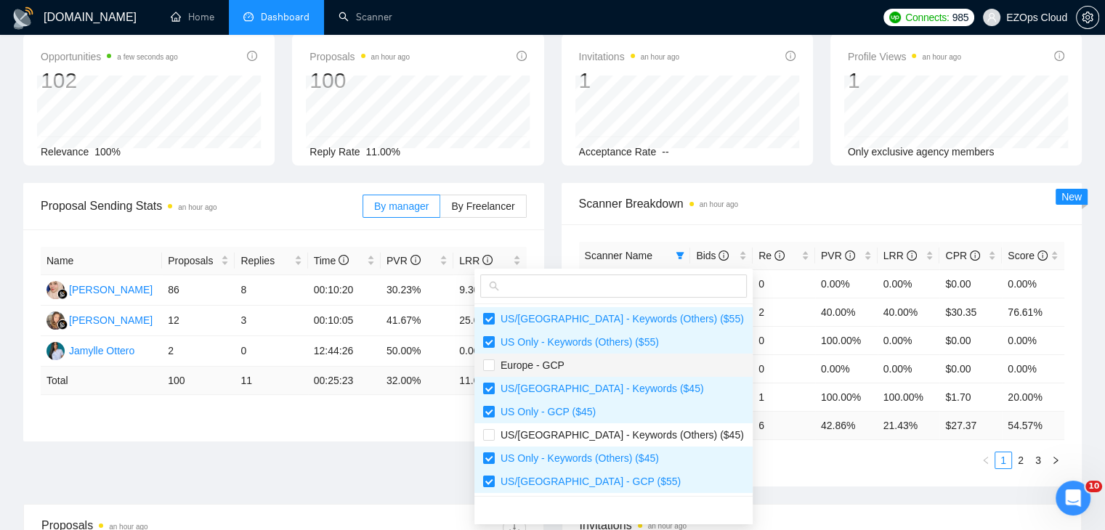
click at [594, 367] on span "Europe - GCP" at bounding box center [613, 366] width 261 height 16
checkbox input "true"
click at [604, 425] on li "US/[GEOGRAPHIC_DATA] - Keywords (Others) ($45)" at bounding box center [613, 435] width 278 height 23
checkbox input "true"
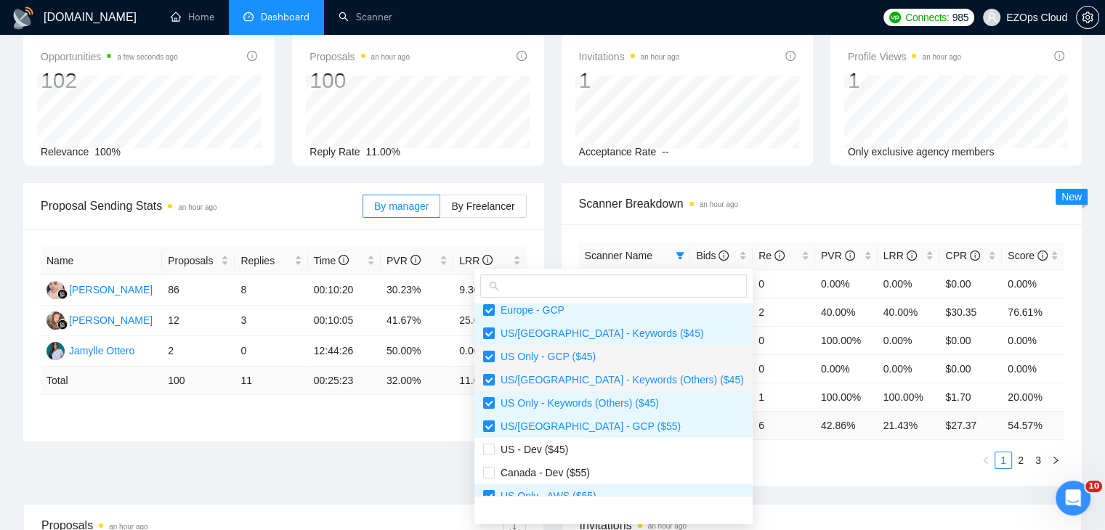
scroll to position [145, 0]
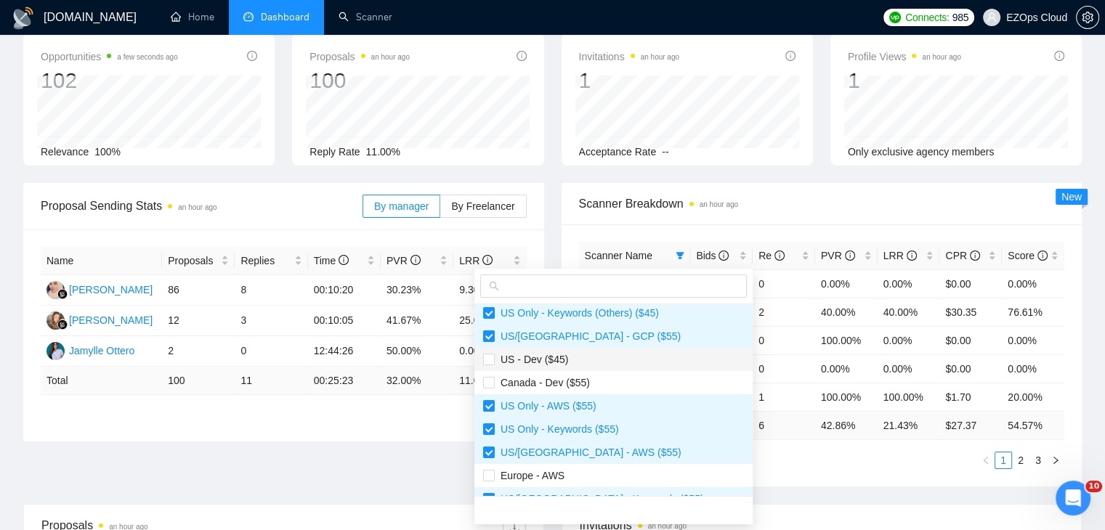
click at [566, 366] on span "US - Dev ($45)" at bounding box center [613, 360] width 261 height 16
checkbox input "true"
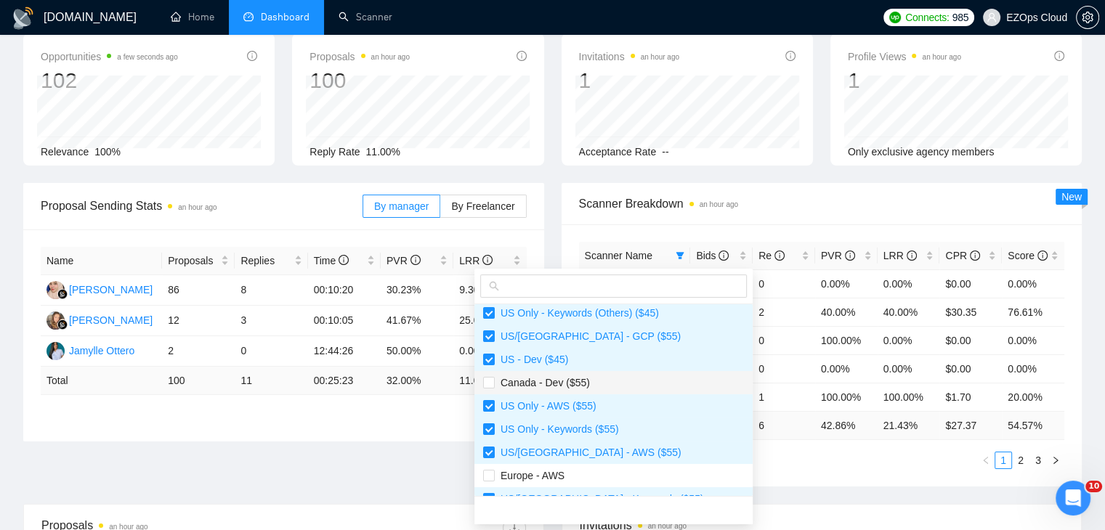
click at [584, 389] on span "Canada - Dev ($55)" at bounding box center [613, 383] width 261 height 16
checkbox input "true"
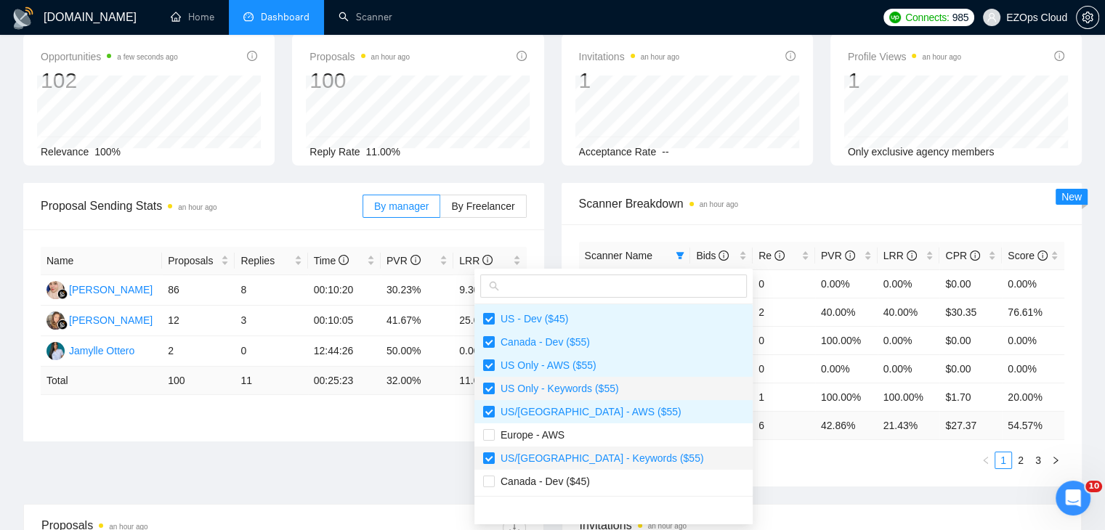
scroll to position [218, 0]
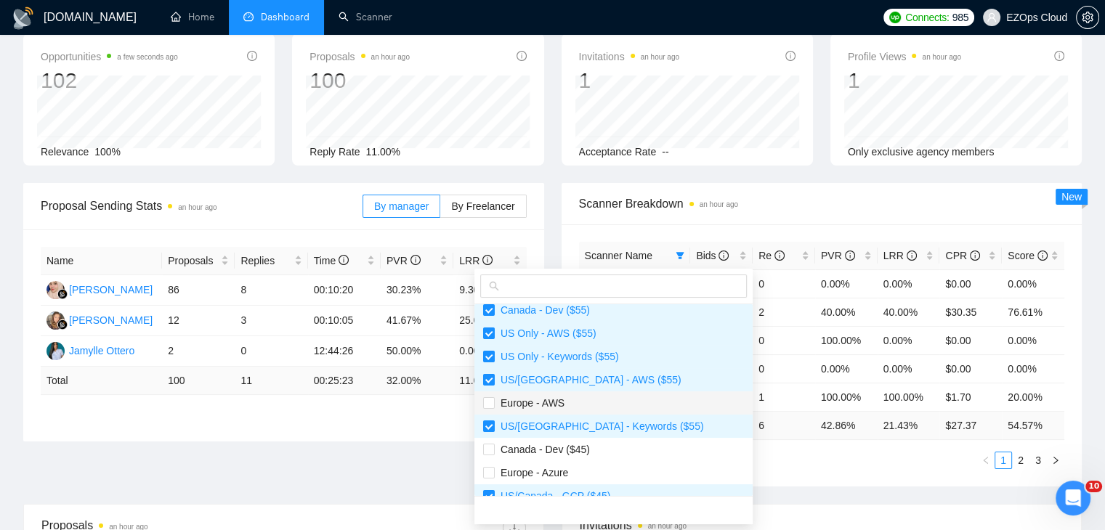
click at [570, 408] on span "Europe - AWS" at bounding box center [613, 403] width 261 height 16
checkbox input "true"
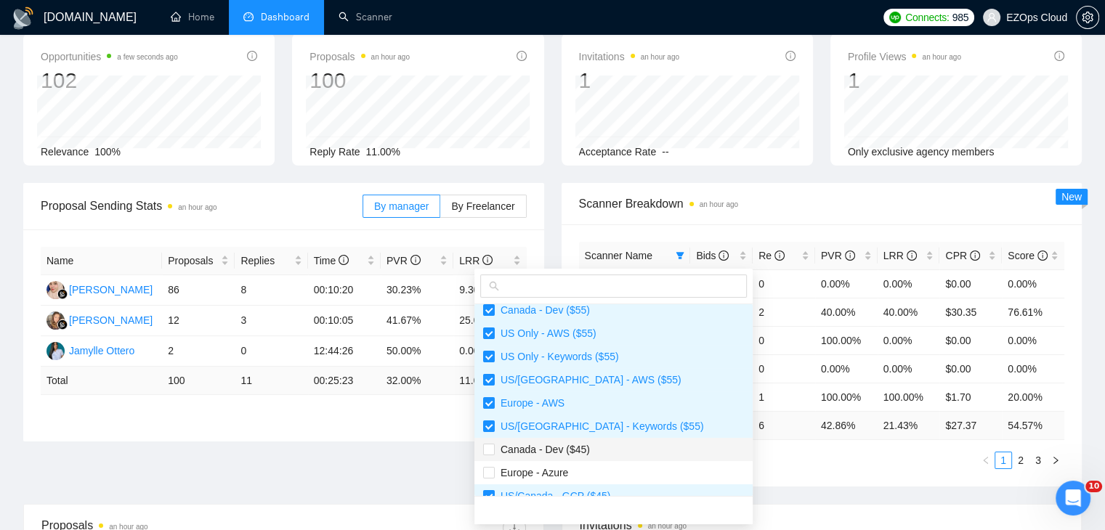
click at [589, 457] on li "Canada - Dev ($45)" at bounding box center [613, 449] width 278 height 23
checkbox input "true"
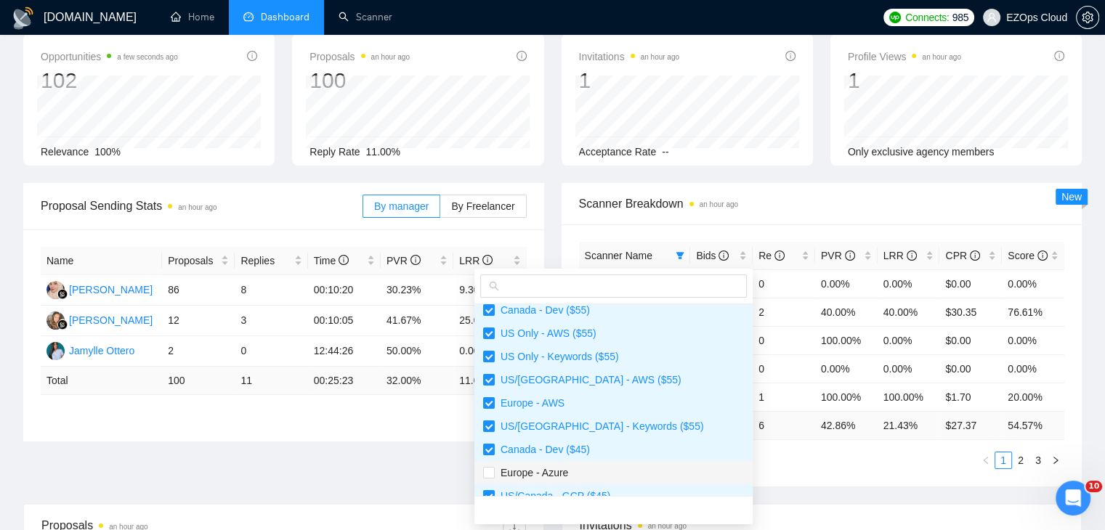
click at [590, 478] on span "Europe - Azure" at bounding box center [613, 473] width 261 height 16
checkbox input "true"
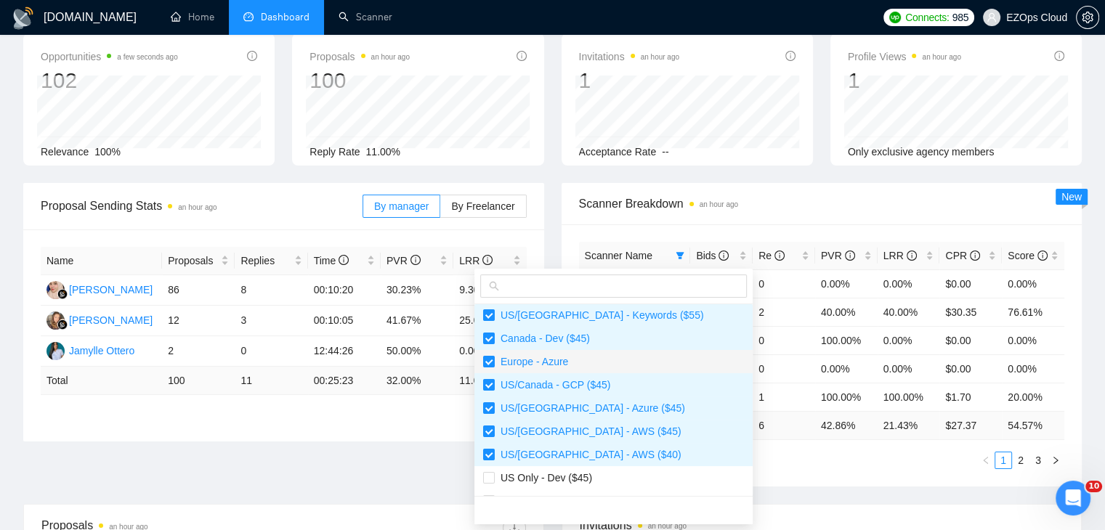
scroll to position [436, 0]
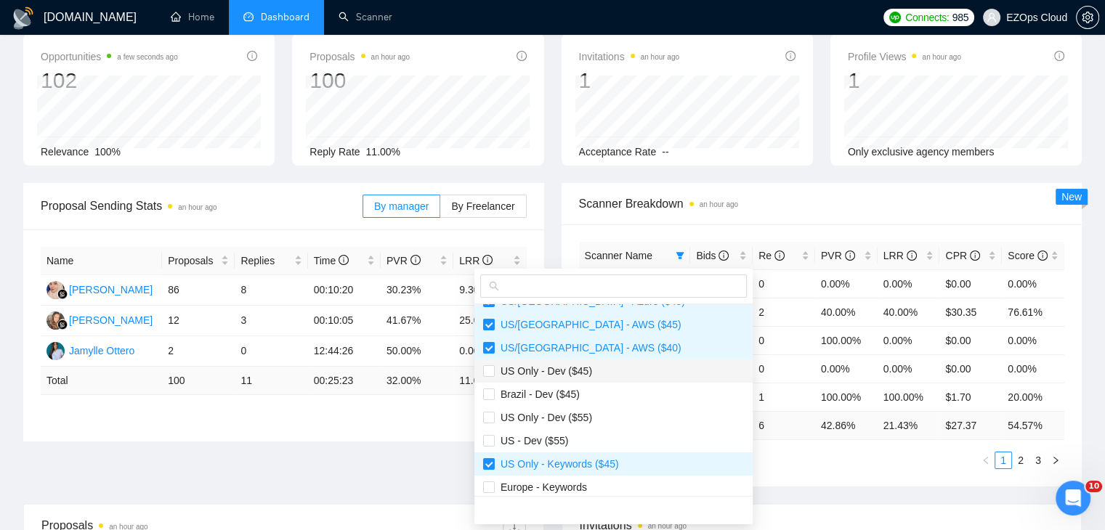
click at [567, 379] on li "US Only - Dev ($45)" at bounding box center [613, 371] width 278 height 23
checkbox input "true"
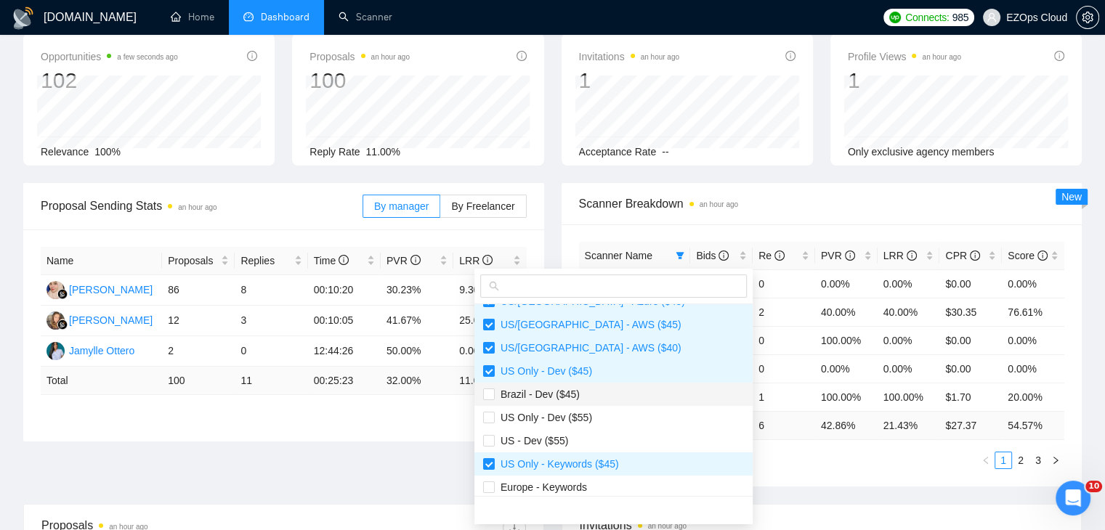
click at [578, 393] on span "Brazil - Dev ($45)" at bounding box center [613, 395] width 261 height 16
checkbox input "true"
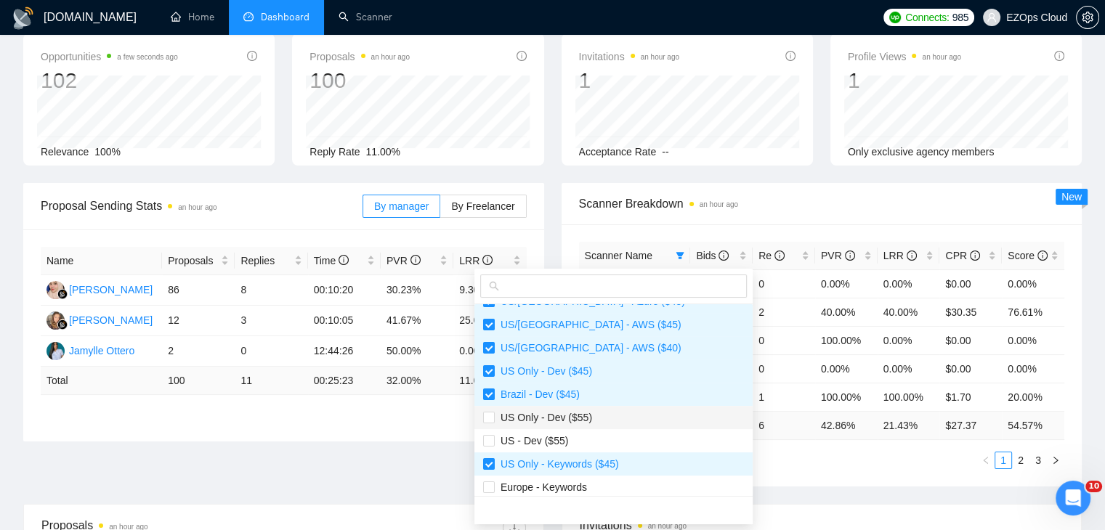
click at [582, 413] on span "US Only - Dev ($55)" at bounding box center [543, 418] width 97 height 12
checkbox input "true"
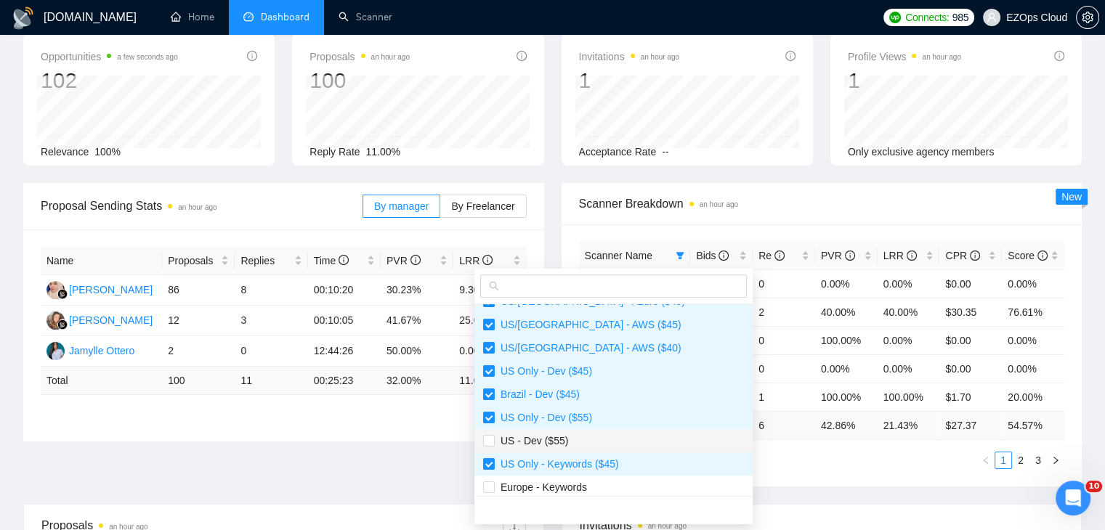
click at [586, 440] on span "US - Dev ($55)" at bounding box center [613, 441] width 261 height 16
checkbox input "true"
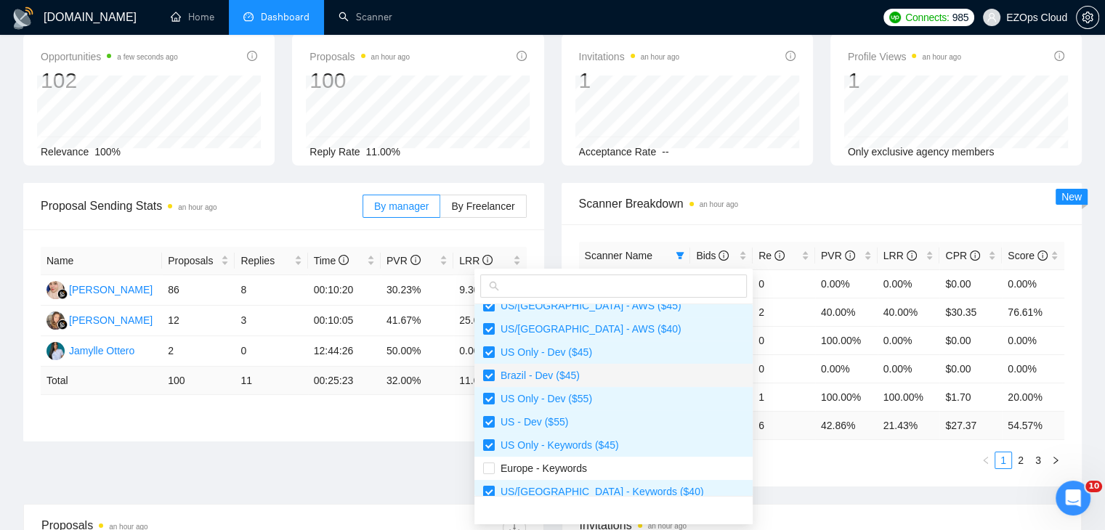
scroll to position [465, 0]
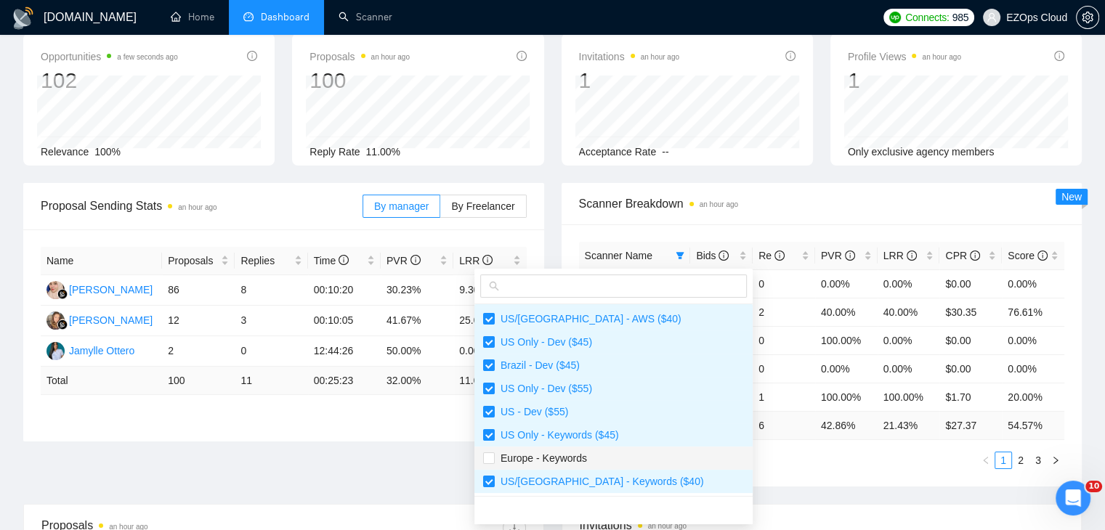
click at [599, 455] on span "Europe - Keywords" at bounding box center [613, 459] width 261 height 16
checkbox input "true"
click at [735, 481] on div "Scanner Name Bids Re PVR LRR CPR Score US/Canada - Keywords (Others) ($55) 2 0 …" at bounding box center [822, 356] width 521 height 262
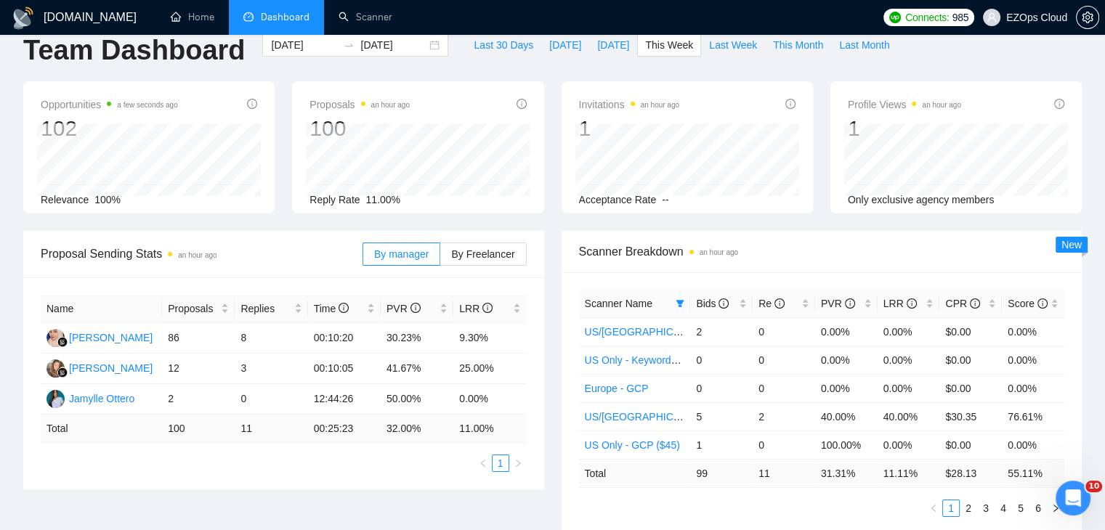
scroll to position [0, 0]
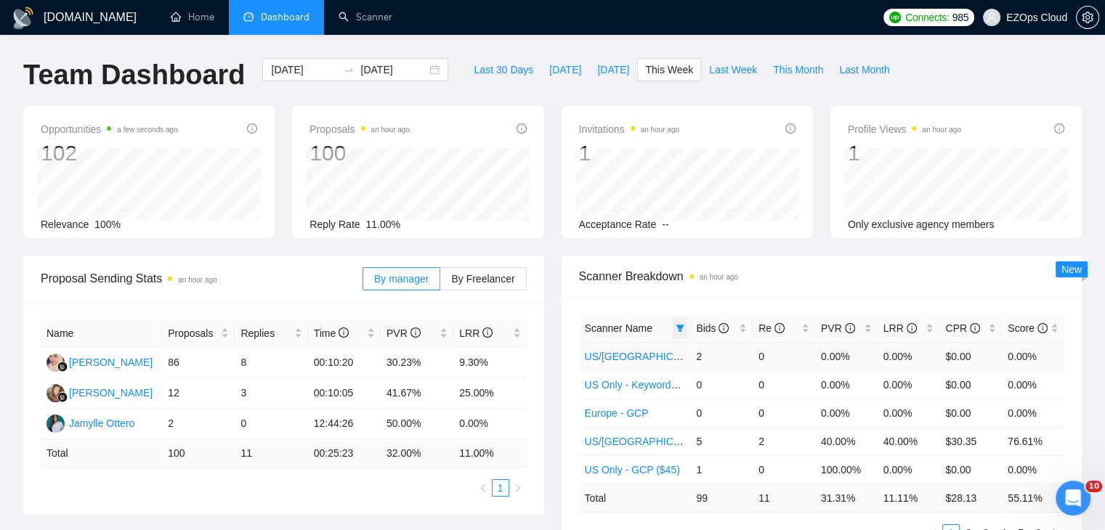
click at [682, 335] on span at bounding box center [680, 329] width 15 height 22
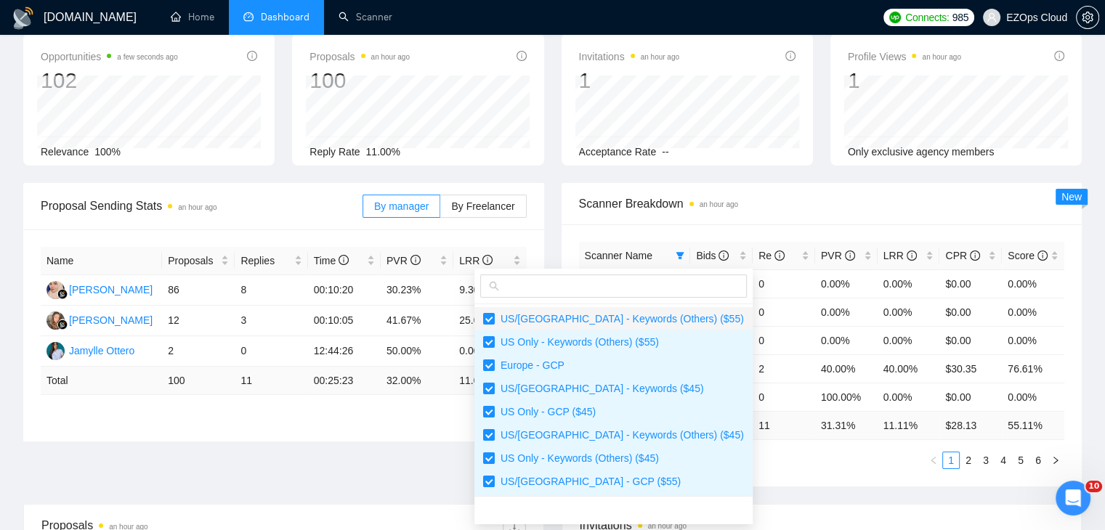
click at [631, 321] on span "US/[GEOGRAPHIC_DATA] - Keywords (Others) ($55)" at bounding box center [619, 319] width 249 height 12
checkbox input "true"
click at [707, 477] on div "Scanner Name Bids Re PVR LRR CPR Score US/Canada - Keywords (Others) ($55) 2 0 …" at bounding box center [822, 356] width 521 height 262
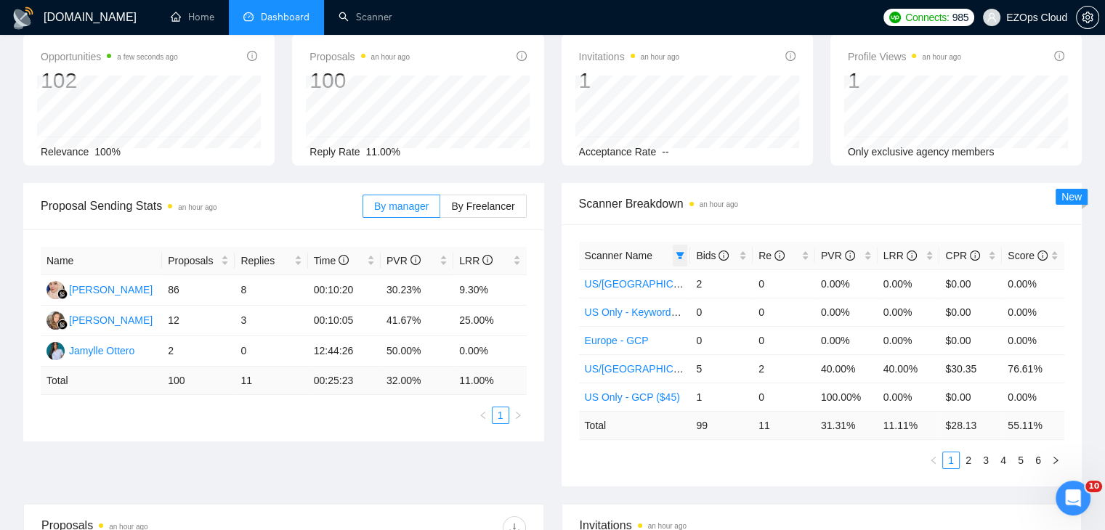
click at [679, 253] on icon "filter" at bounding box center [680, 255] width 8 height 7
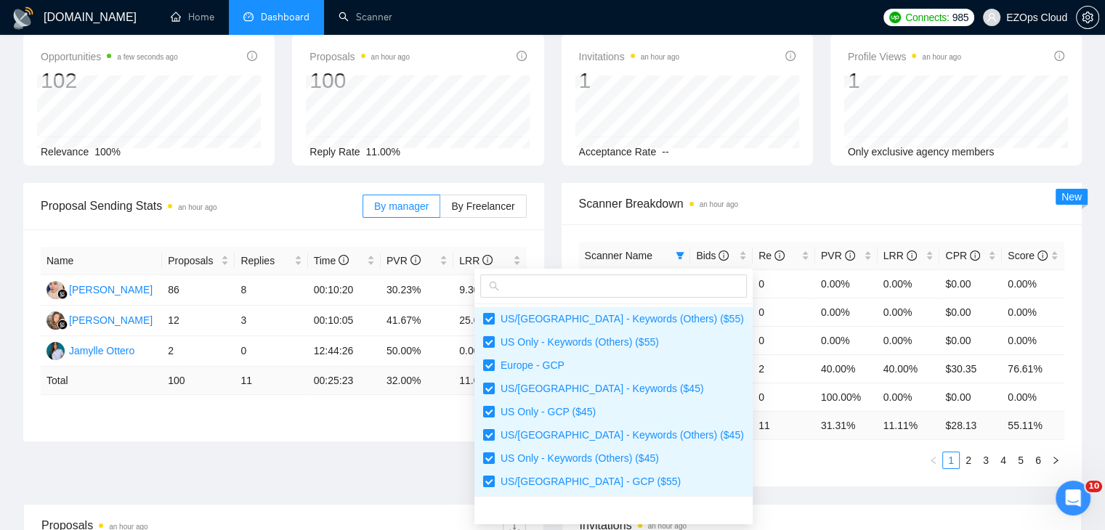
click at [730, 463] on ul "1 2 3 4 5 6" at bounding box center [822, 460] width 486 height 17
